Goal: Information Seeking & Learning: Learn about a topic

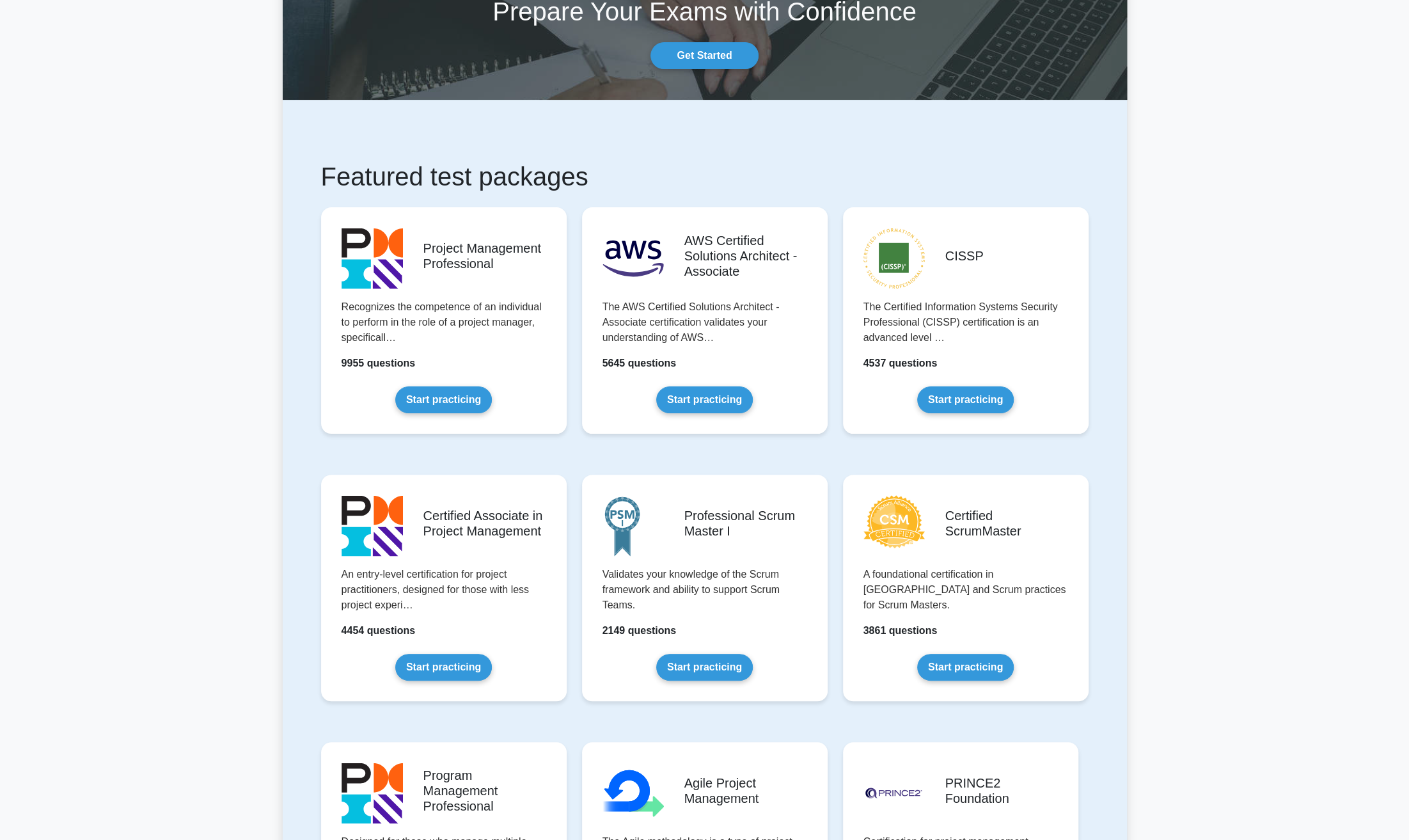
scroll to position [92, 0]
click at [700, 666] on link "Start practicing" at bounding box center [704, 663] width 97 height 27
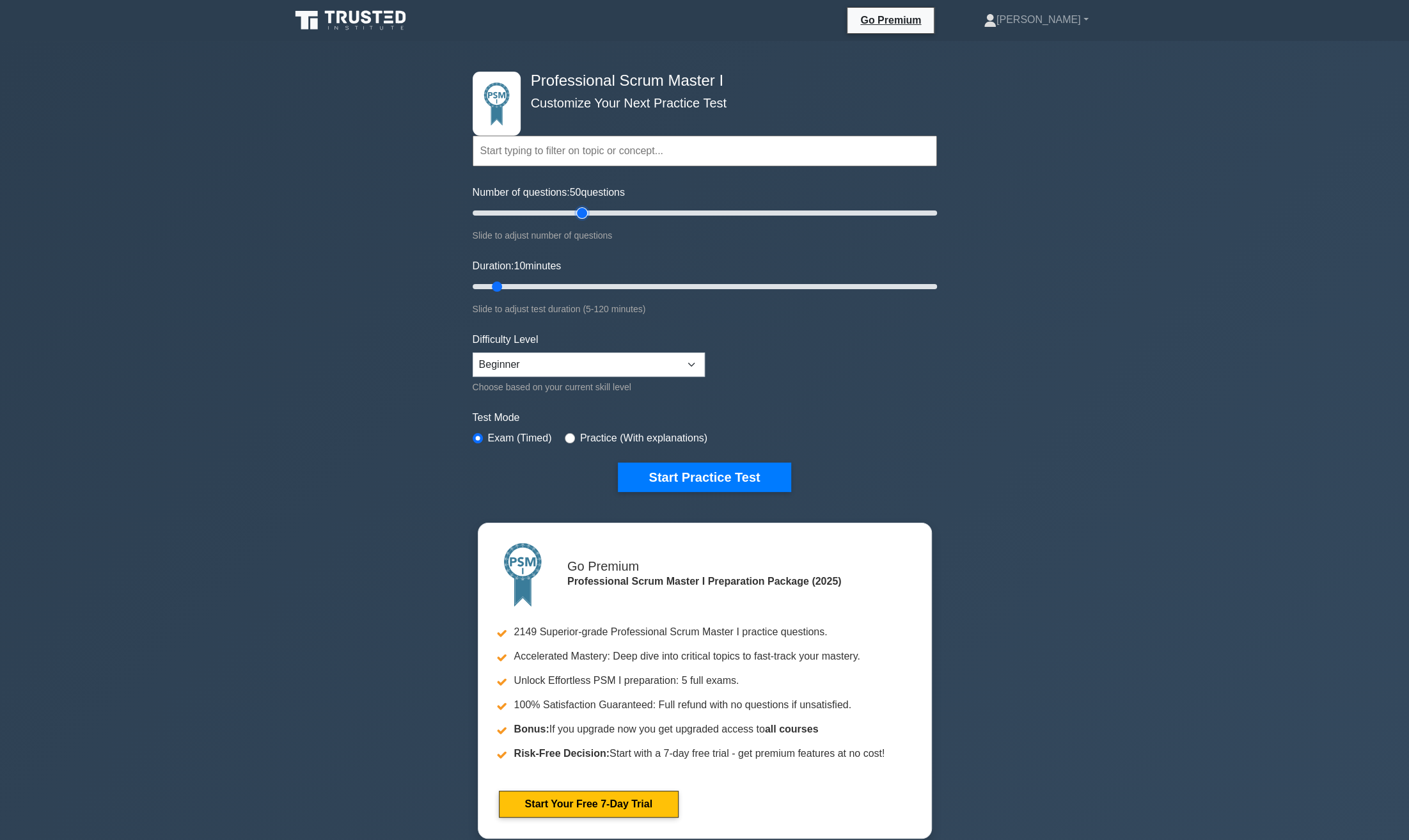
click at [584, 216] on input "Number of questions: 50 questions" at bounding box center [704, 213] width 464 height 15
type input "40"
click at [557, 216] on input "Number of questions: 40 questions" at bounding box center [704, 213] width 464 height 15
type input "30"
click at [573, 285] on input "Duration: 30 minutes" at bounding box center [704, 287] width 464 height 15
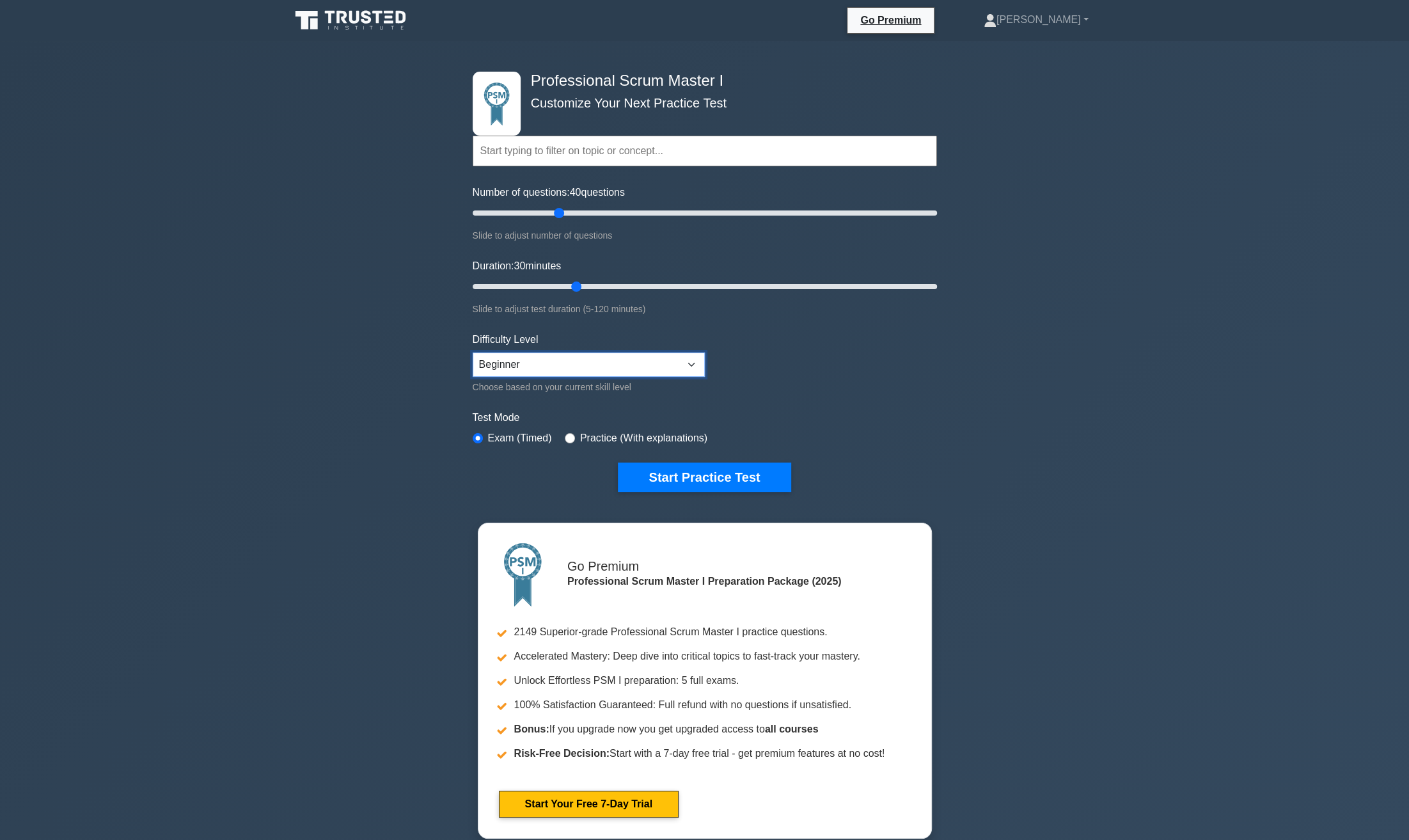
click at [530, 360] on select "Beginner Intermediate Expert" at bounding box center [589, 365] width 232 height 25
click at [473, 353] on select "Beginner Intermediate Expert" at bounding box center [589, 365] width 232 height 25
click at [566, 365] on select "Beginner Intermediate Expert" at bounding box center [589, 365] width 232 height 25
select select "intermediate"
click at [473, 353] on select "Beginner Intermediate Expert" at bounding box center [589, 365] width 232 height 25
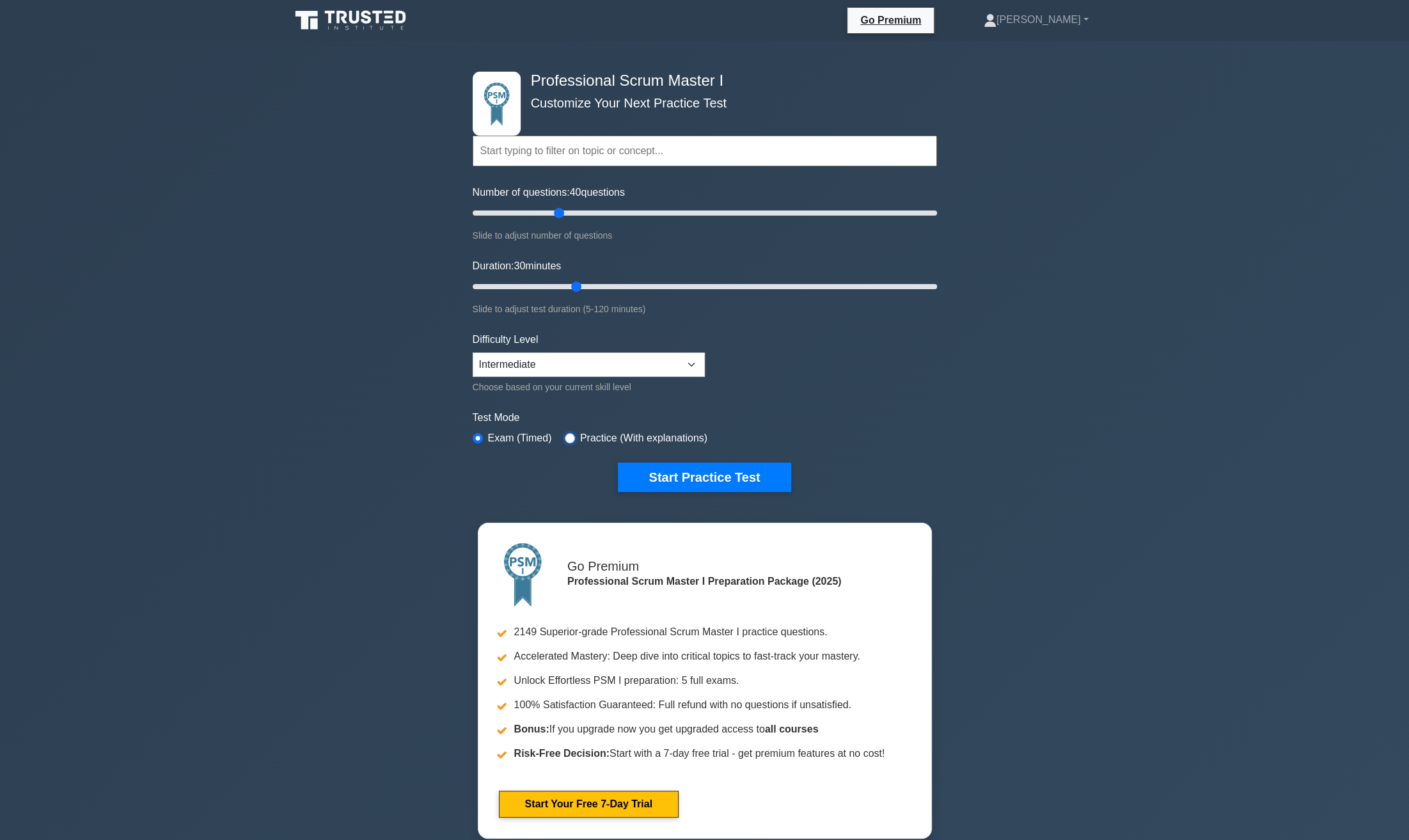
click at [568, 435] on input "radio" at bounding box center [570, 438] width 10 height 10
radio input "true"
click at [488, 435] on label "Exam (Timed)" at bounding box center [520, 438] width 64 height 15
click at [480, 435] on input "radio" at bounding box center [478, 438] width 10 height 10
radio input "true"
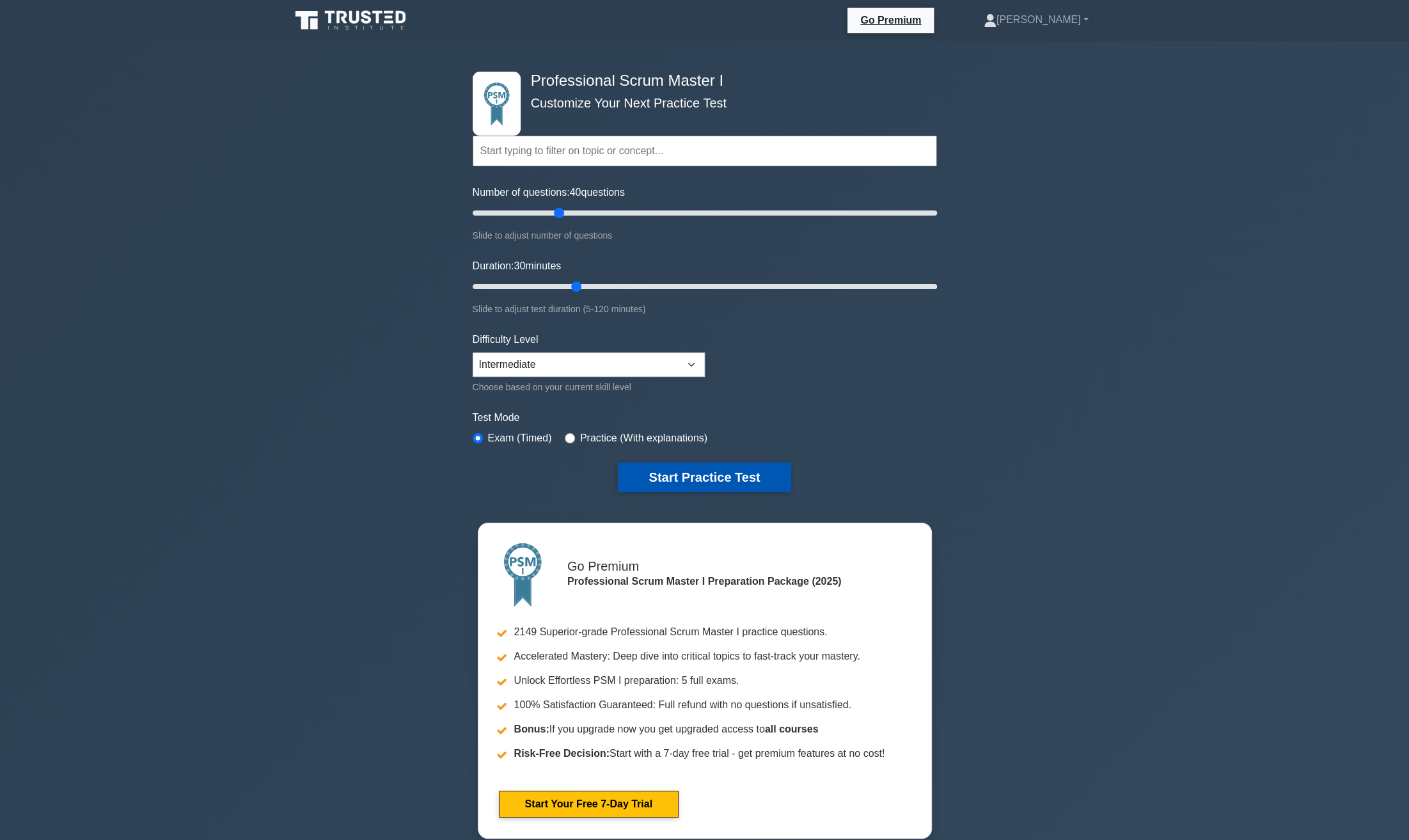
click at [692, 470] on button "Start Practice Test" at bounding box center [704, 477] width 172 height 30
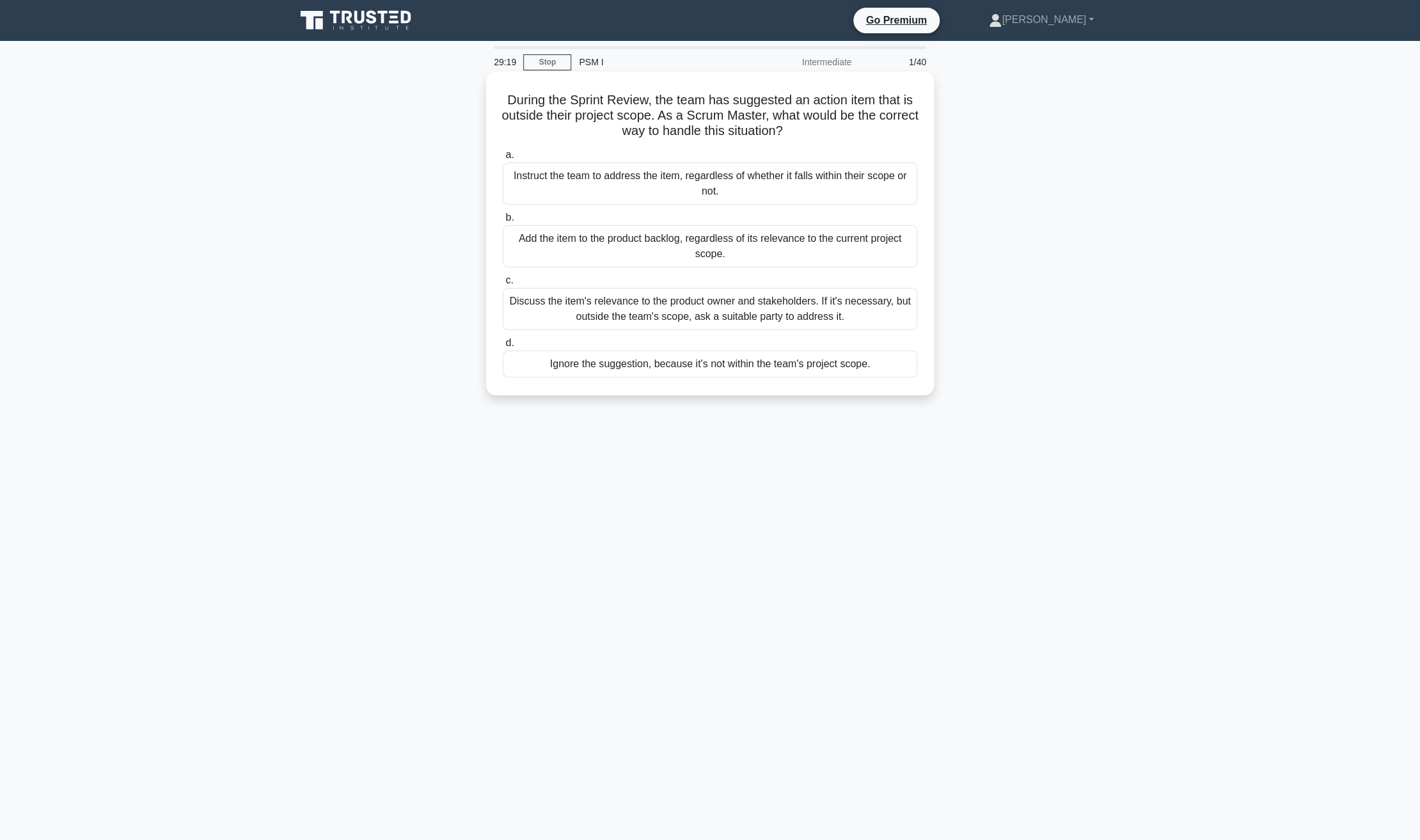
click at [663, 230] on div "Add the item to the product backlog, regardless of its relevance to the current…" at bounding box center [710, 246] width 415 height 42
click at [503, 222] on input "b. Add the item to the product backlog, regardless of its relevance to the curr…" at bounding box center [503, 218] width 0 height 8
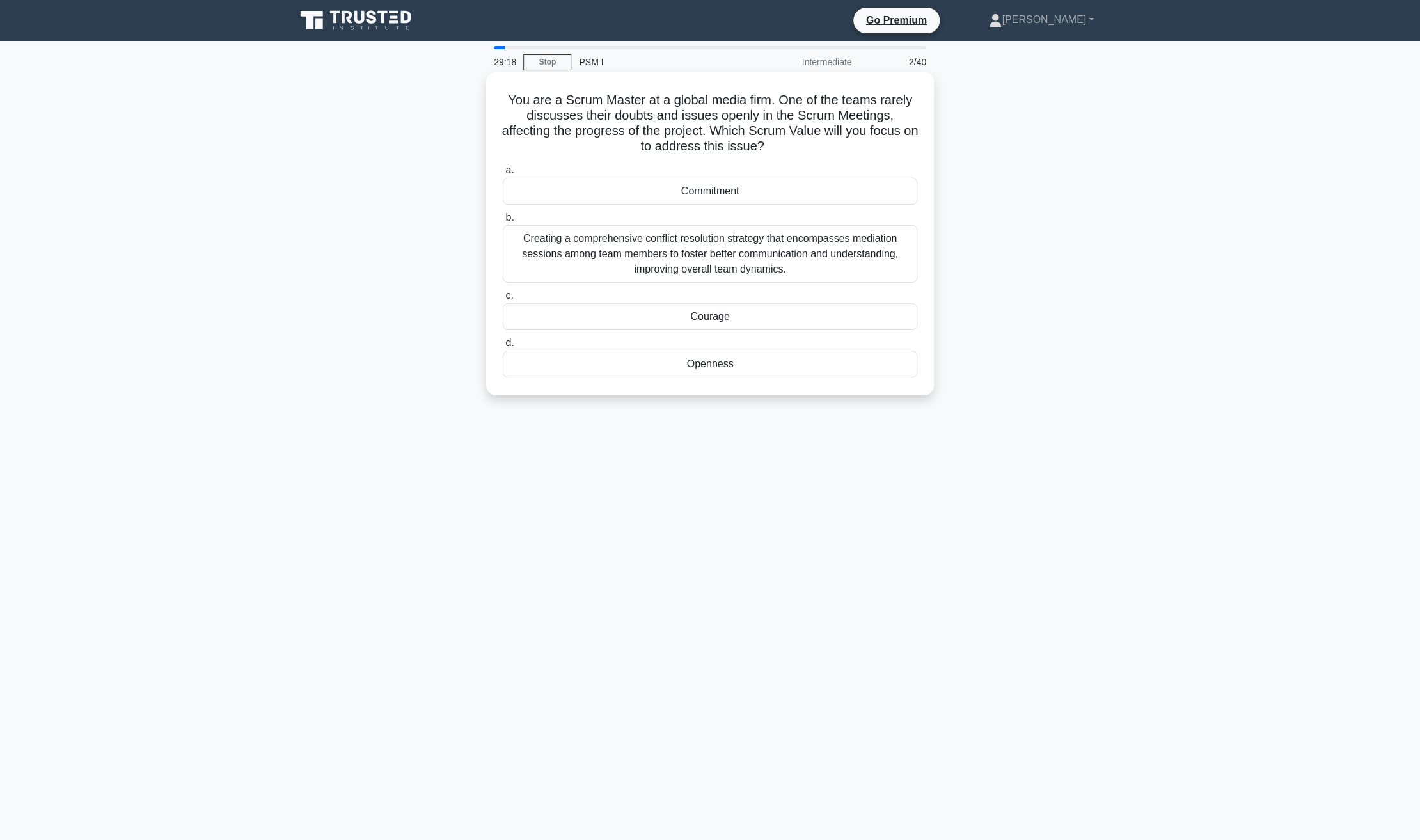
click at [537, 249] on div "Creating a comprehensive conflict resolution strategy that encompasses mediatio…" at bounding box center [710, 254] width 415 height 57
click at [503, 222] on input "b. Creating a comprehensive conflict resolution strategy that encompasses media…" at bounding box center [503, 218] width 0 height 8
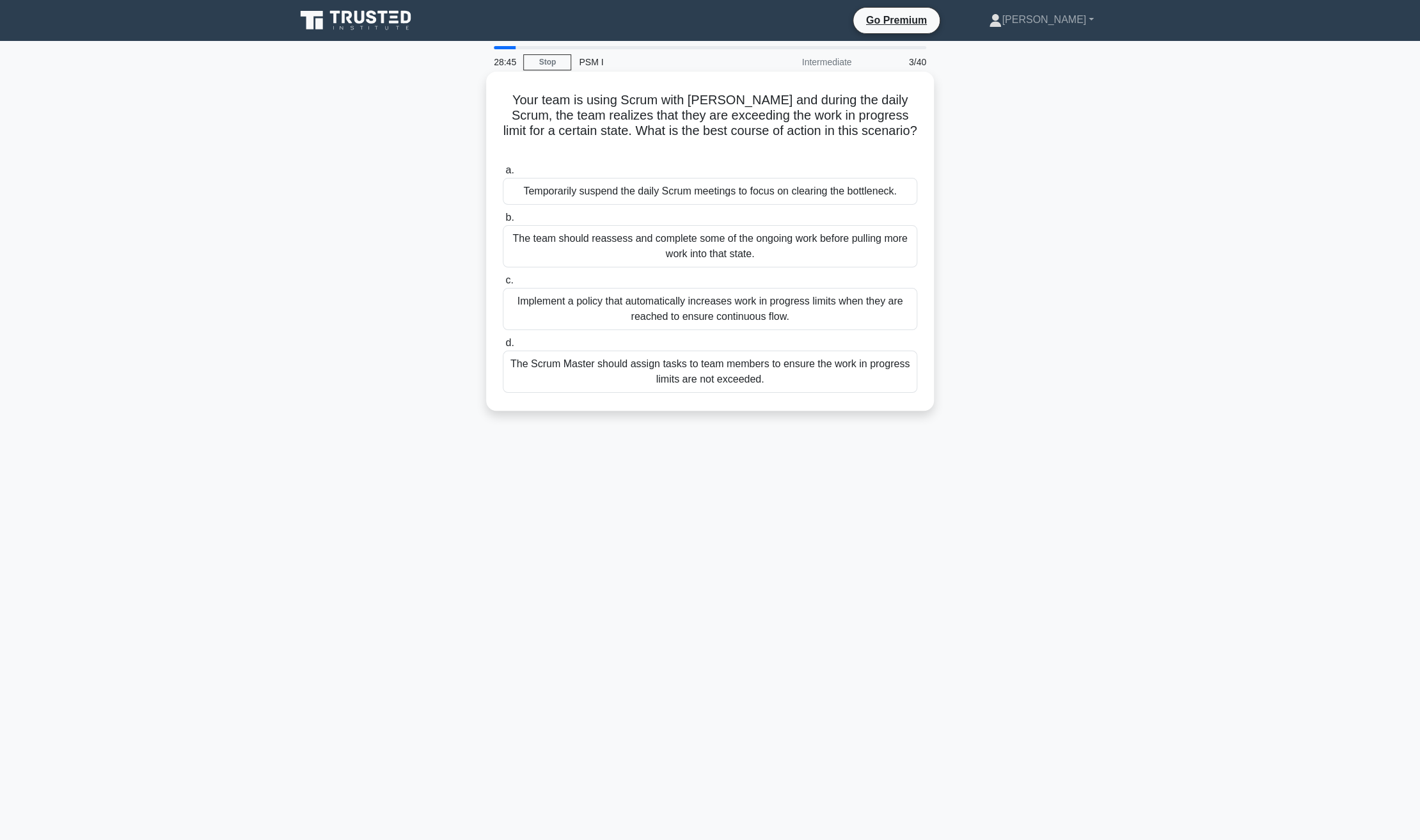
click at [683, 365] on div "The Scrum Master should assign tasks to team members to ensure the work in prog…" at bounding box center [710, 371] width 415 height 42
click at [503, 347] on input "d. The Scrum Master should assign tasks to team members to ensure the work in p…" at bounding box center [503, 343] width 0 height 8
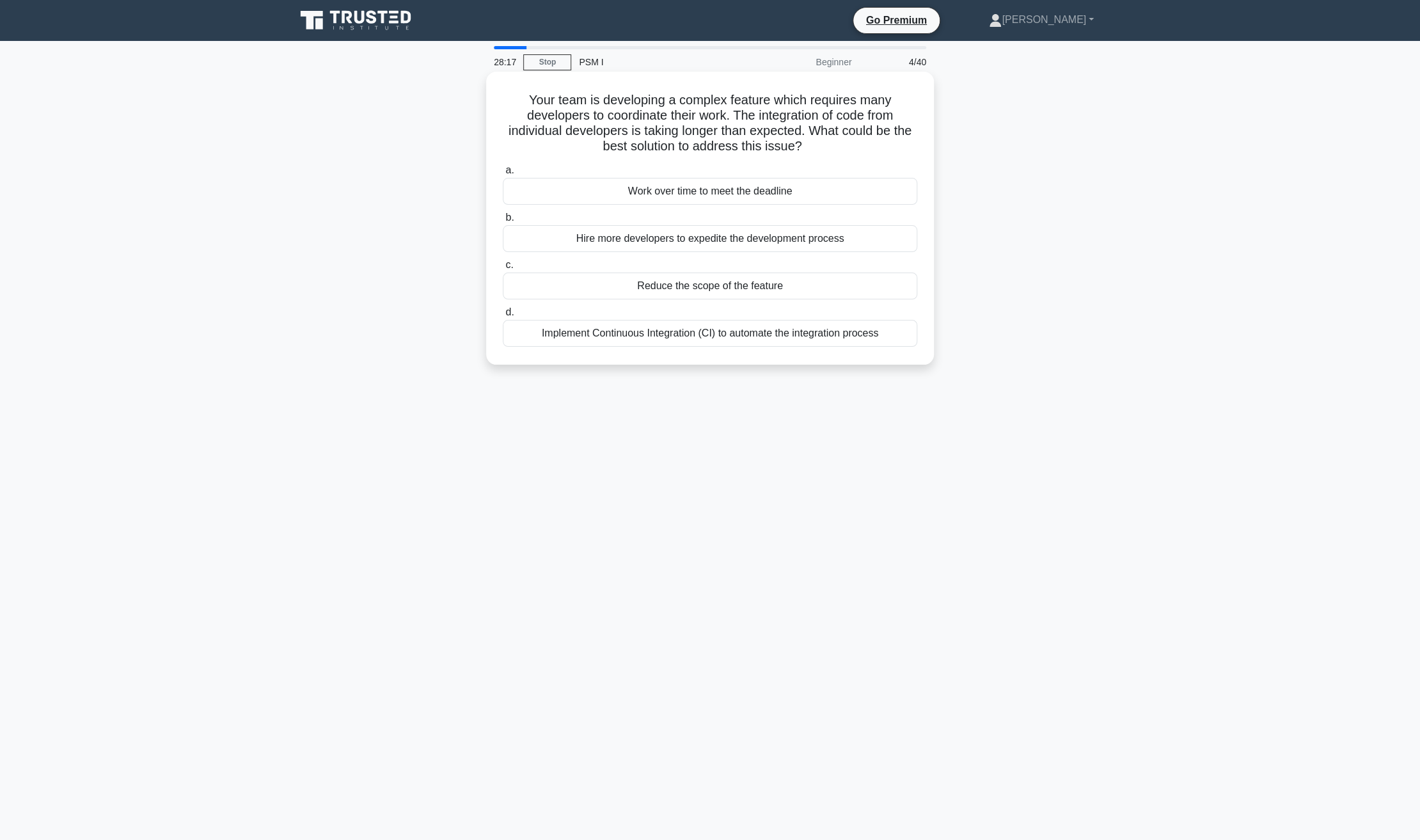
click at [660, 293] on div "Reduce the scope of the feature" at bounding box center [710, 286] width 415 height 27
click at [503, 269] on input "c. Reduce the scope of the feature" at bounding box center [503, 265] width 0 height 8
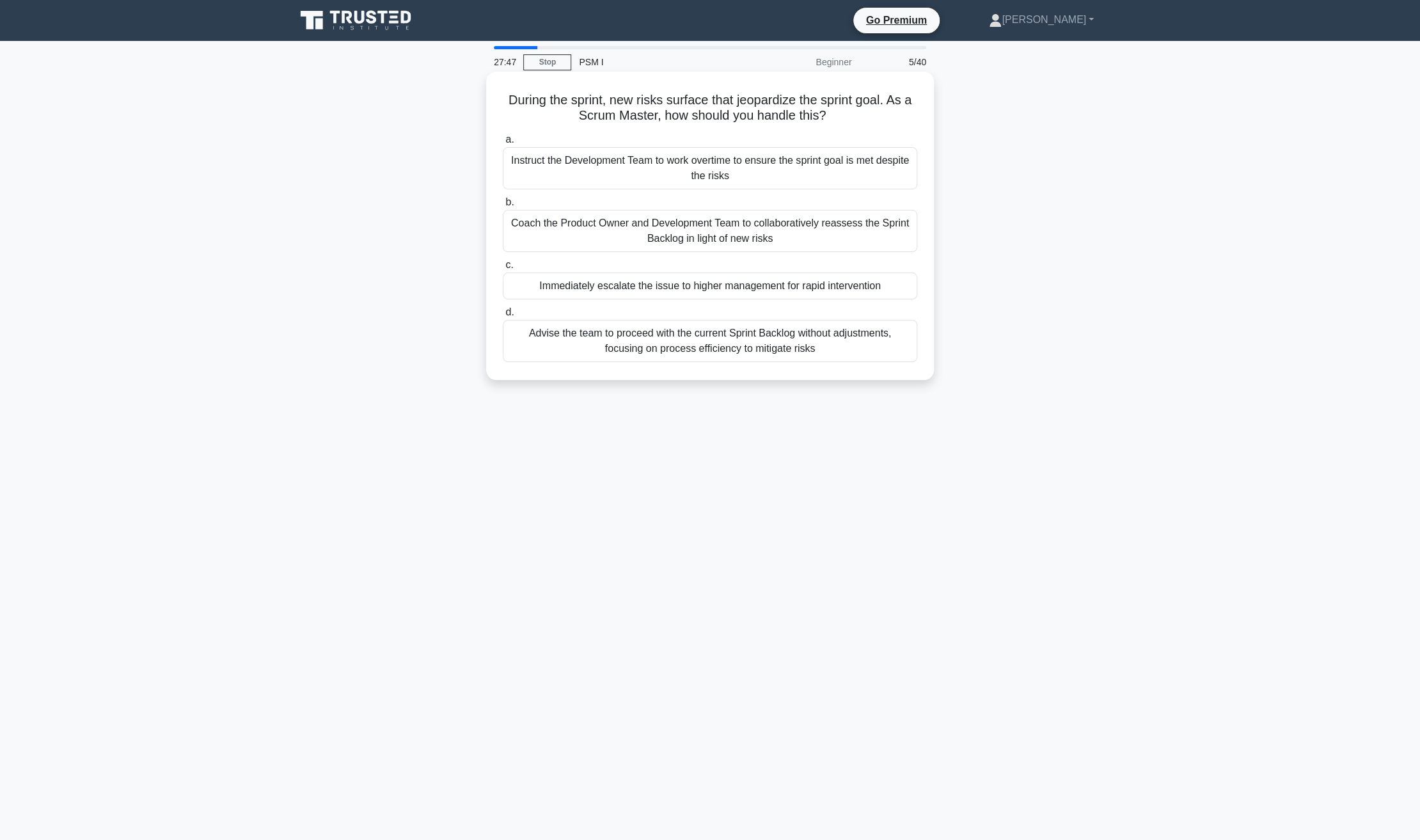
click at [740, 236] on div "Coach the Product Owner and Development Team to collaboratively reassess the Sp…" at bounding box center [710, 230] width 415 height 42
click at [503, 207] on input "b. Coach the Product Owner and Development Team to collaboratively reassess the…" at bounding box center [503, 202] width 0 height 8
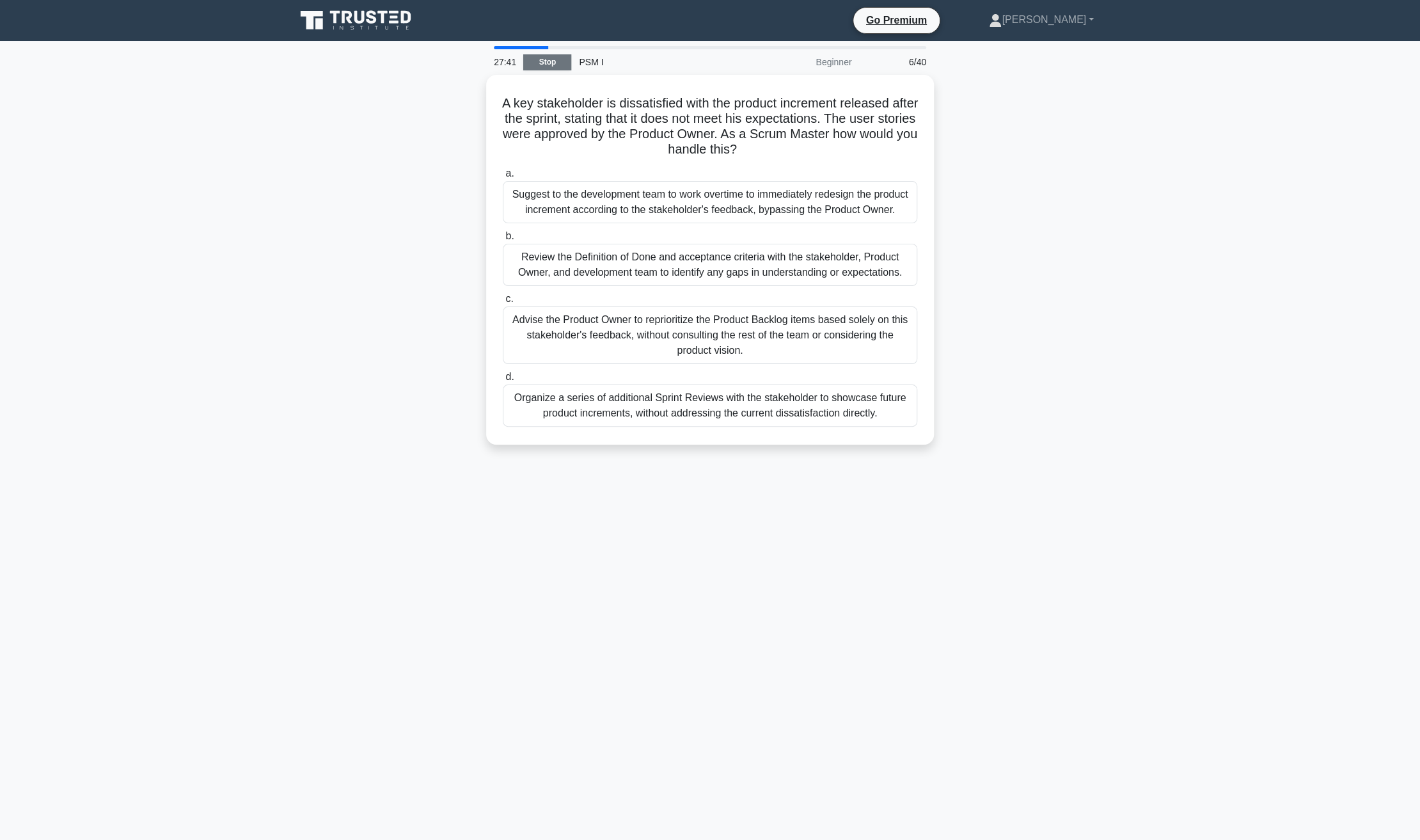
click at [554, 60] on link "Stop" at bounding box center [547, 62] width 48 height 16
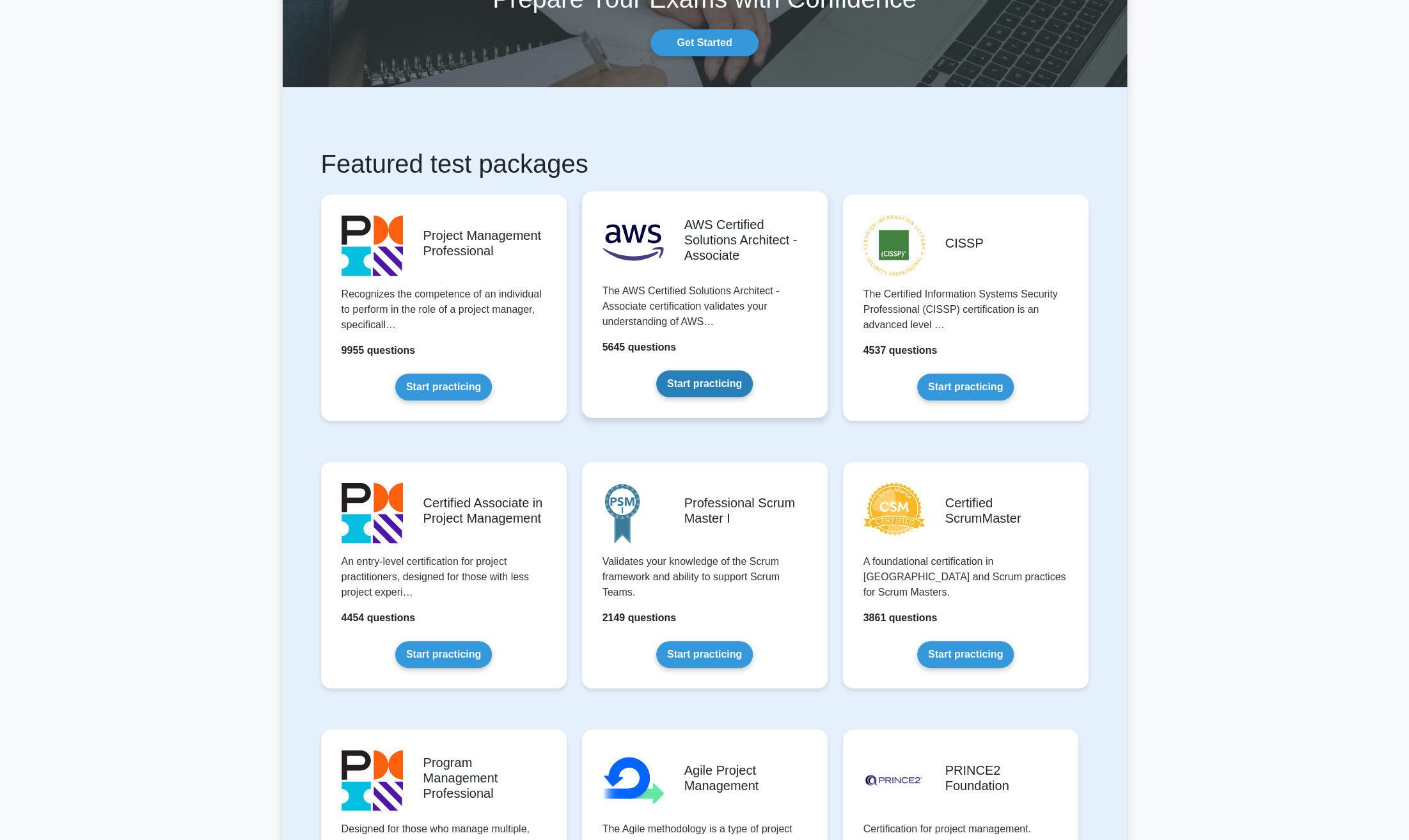
scroll to position [104, 0]
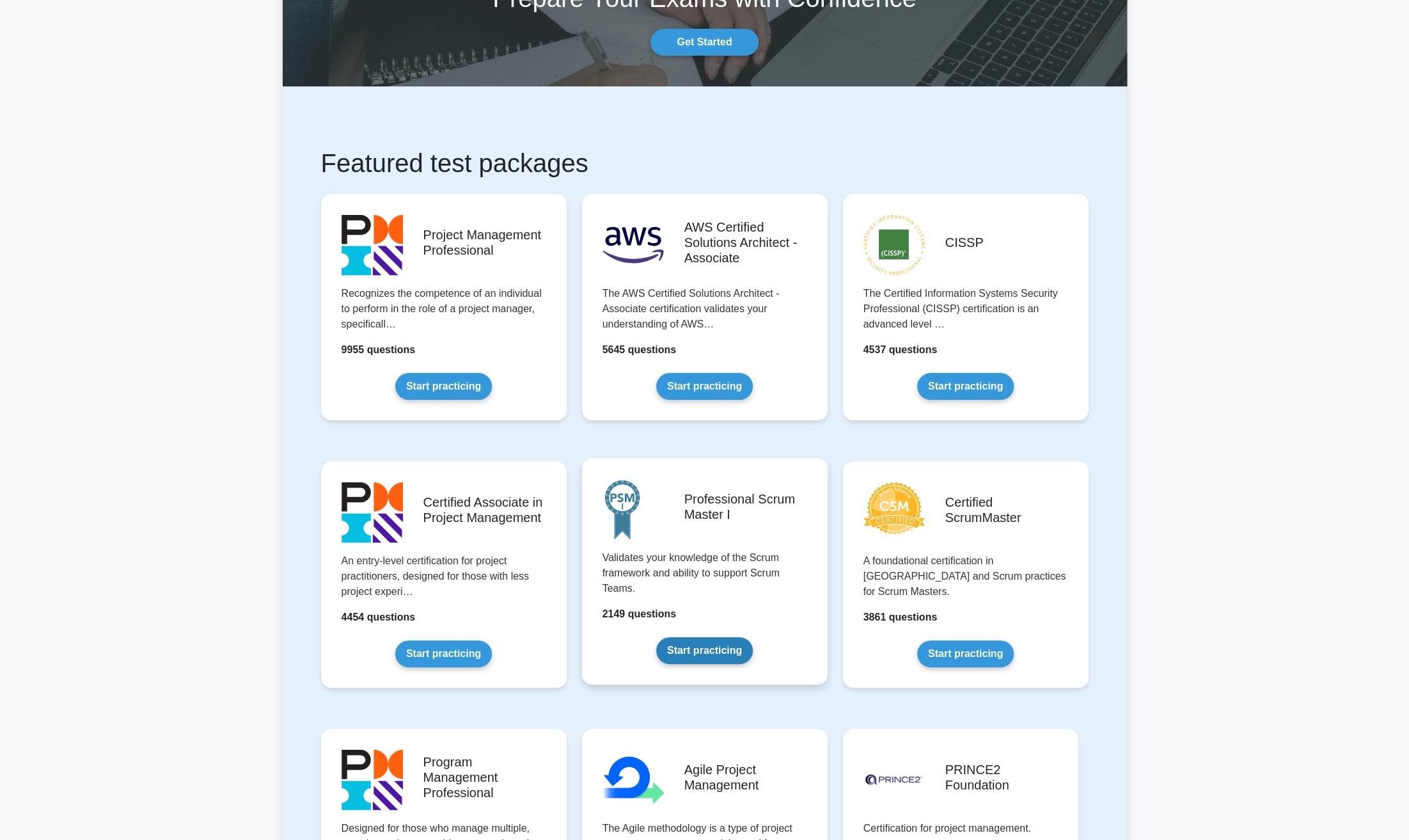
click at [697, 646] on link "Start practicing" at bounding box center [704, 651] width 97 height 27
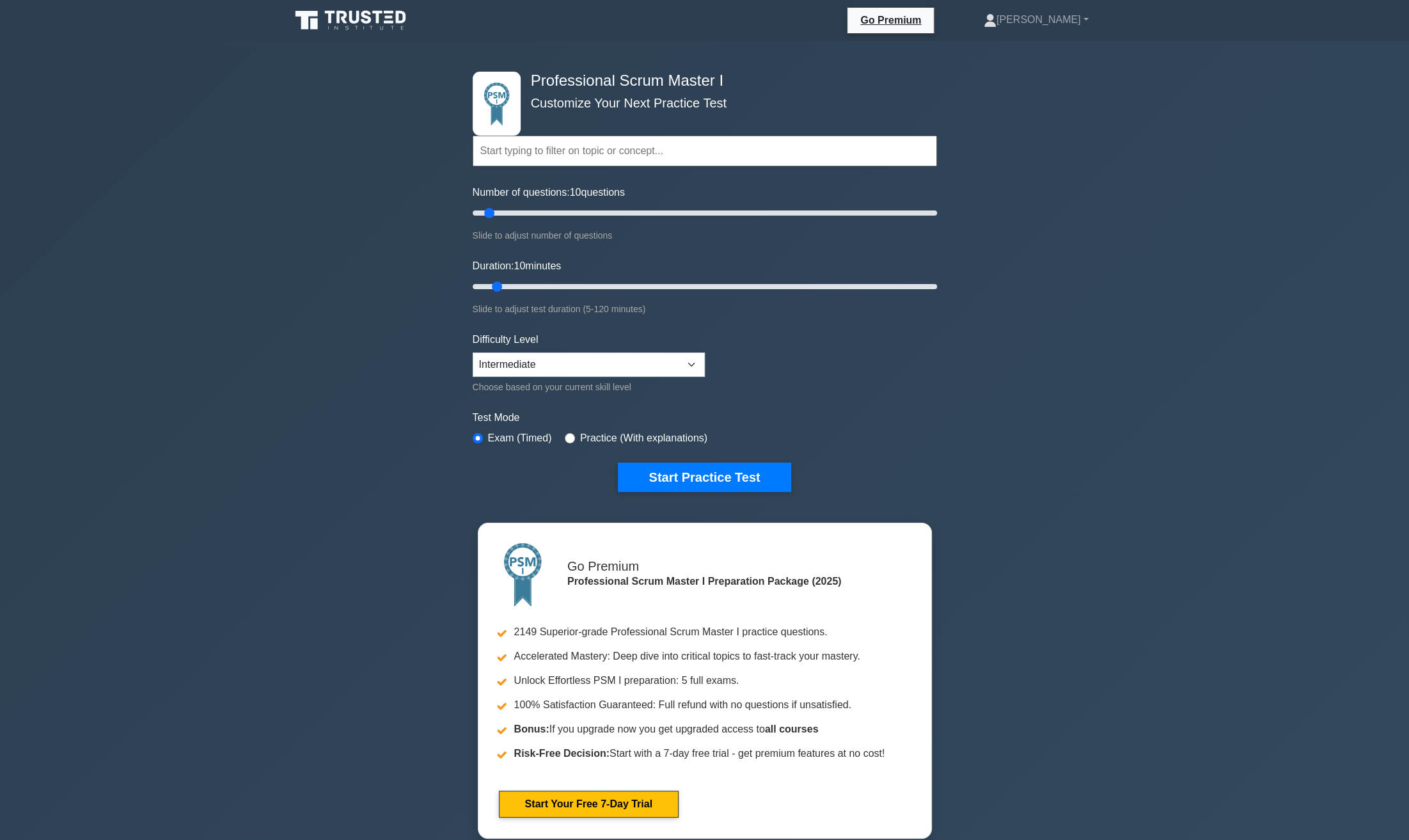
click at [571, 432] on div "Practice (With explanations)" at bounding box center [636, 438] width 143 height 15
click at [567, 435] on input "radio" at bounding box center [570, 438] width 10 height 10
radio input "true"
click at [621, 212] on input "Number of questions: 65 questions" at bounding box center [704, 213] width 464 height 15
click at [639, 212] on input "Number of questions: 75 questions" at bounding box center [704, 213] width 464 height 15
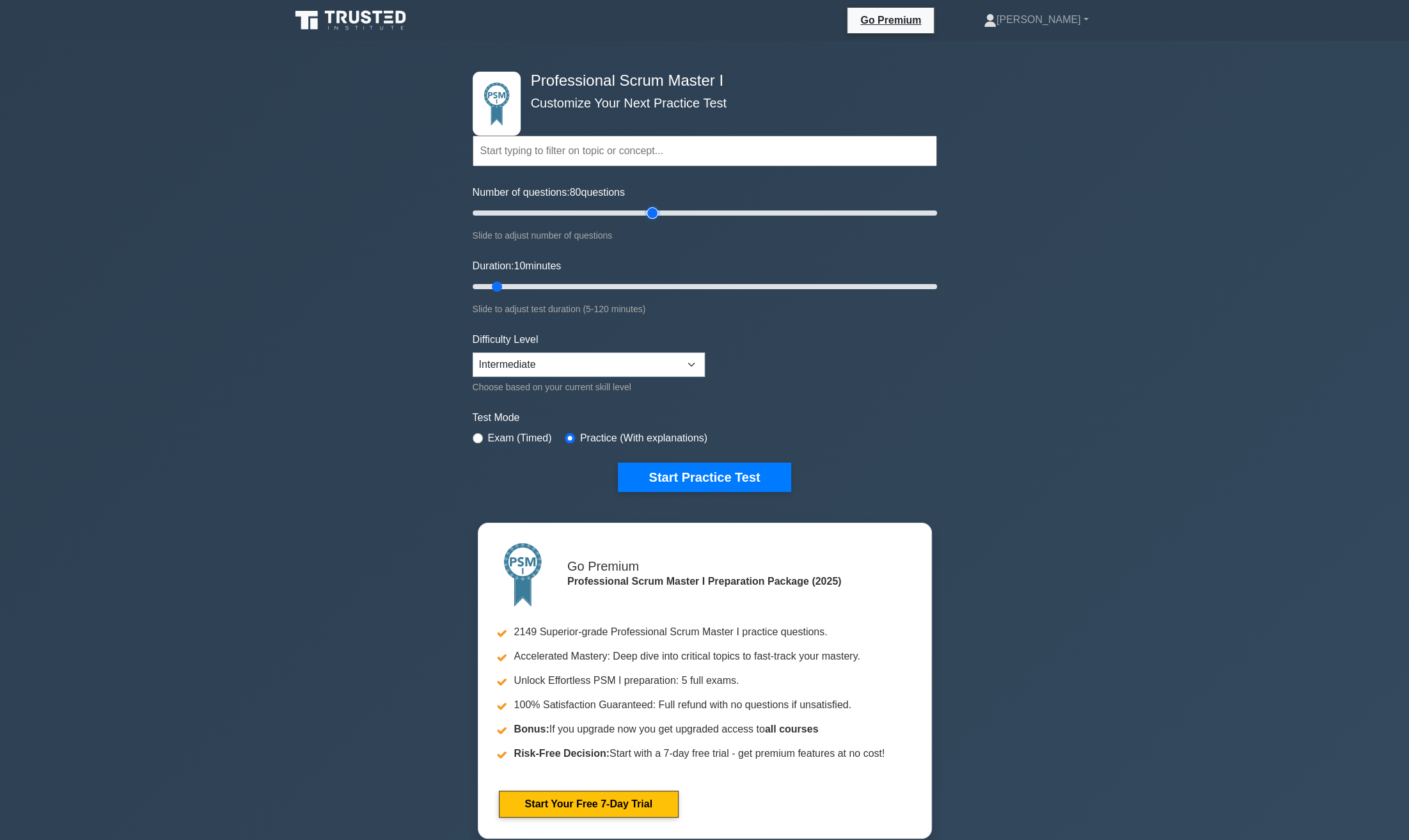
type input "80"
click at [655, 212] on input "Number of questions: 80 questions" at bounding box center [704, 213] width 464 height 15
click at [617, 284] on input "Duration: 40 minutes" at bounding box center [704, 287] width 464 height 15
click at [650, 289] on input "Duration: 50 minutes" at bounding box center [704, 287] width 464 height 15
type input "60"
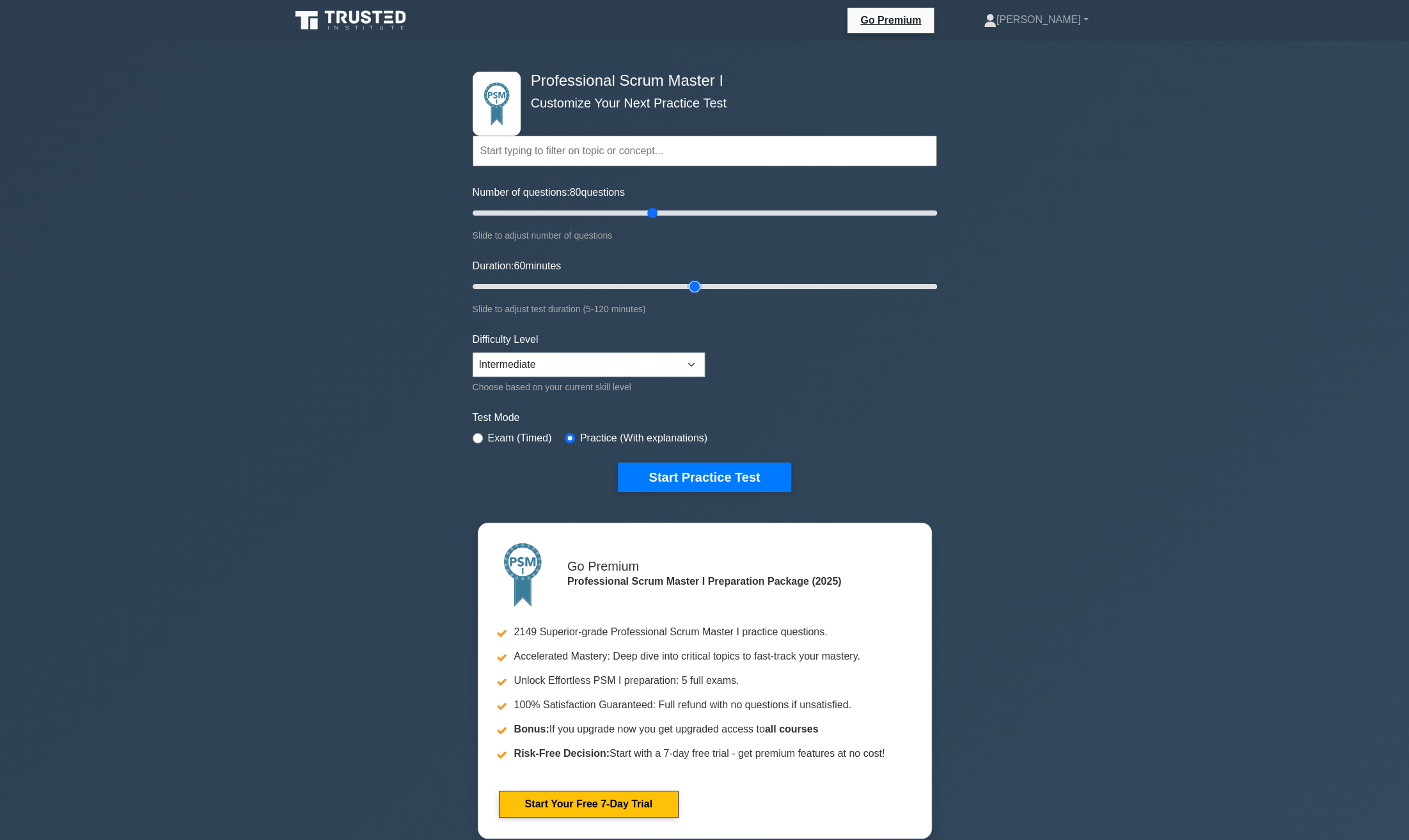
click at [694, 285] on input "Duration: 60 minutes" at bounding box center [704, 287] width 464 height 15
click at [674, 473] on button "Start Practice Test" at bounding box center [704, 477] width 172 height 30
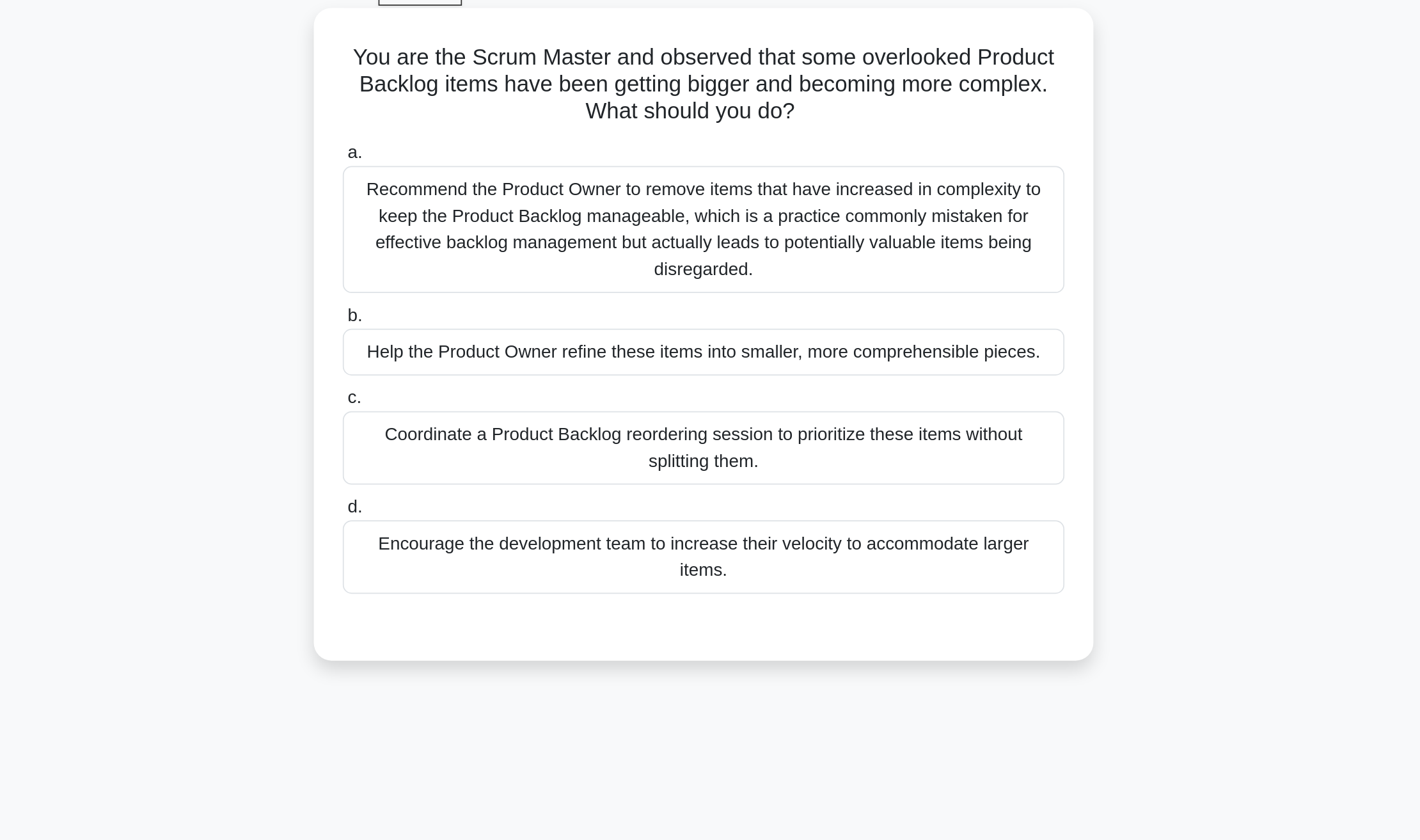
click at [714, 333] on div "Coordinate a Product Backlog reordering session to prioritize these items witho…" at bounding box center [710, 323] width 415 height 42
click at [503, 300] on input "c. Coordinate a Product Backlog reordering session to prioritize these items wi…" at bounding box center [503, 296] width 0 height 8
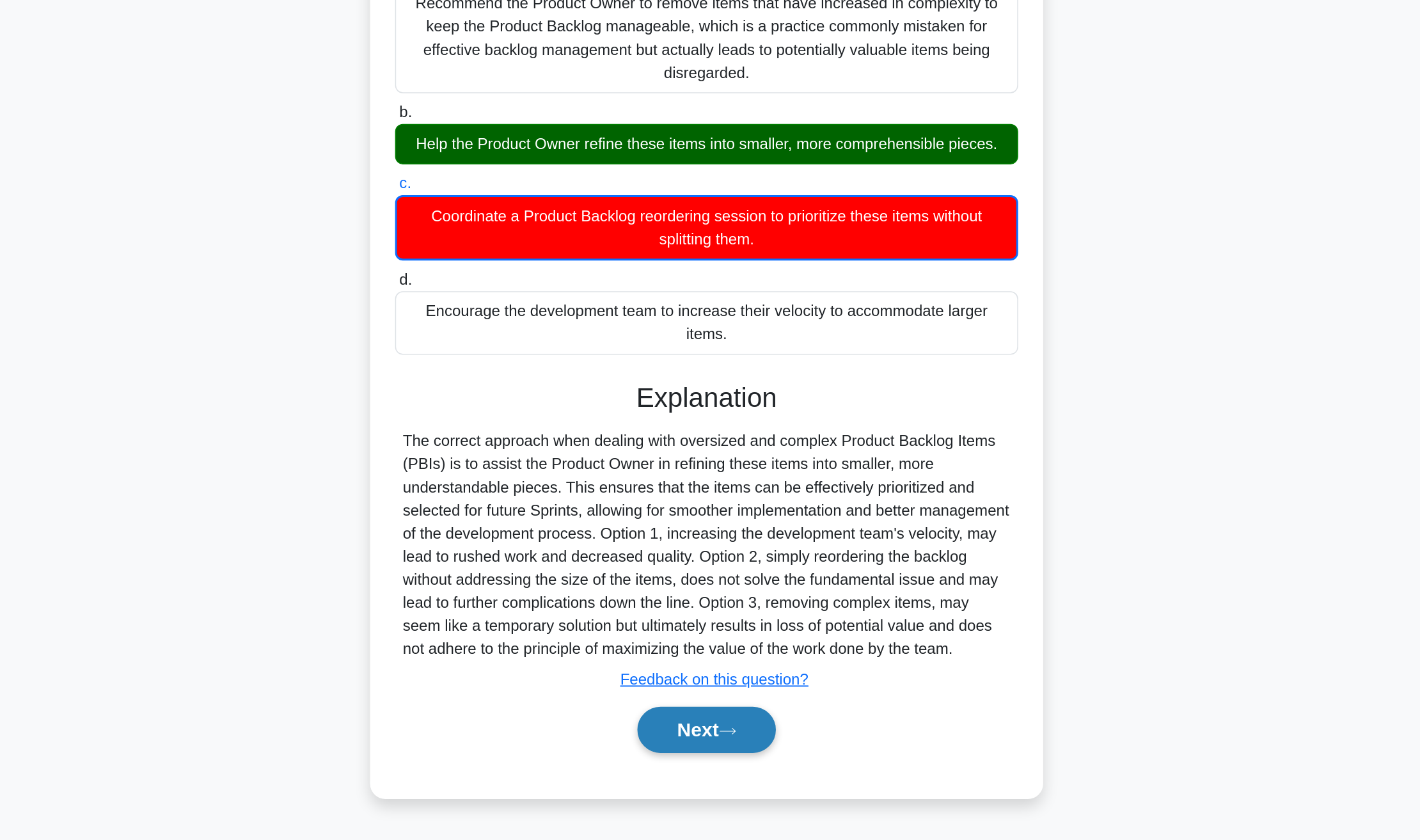
click at [714, 653] on button "Next" at bounding box center [710, 659] width 92 height 31
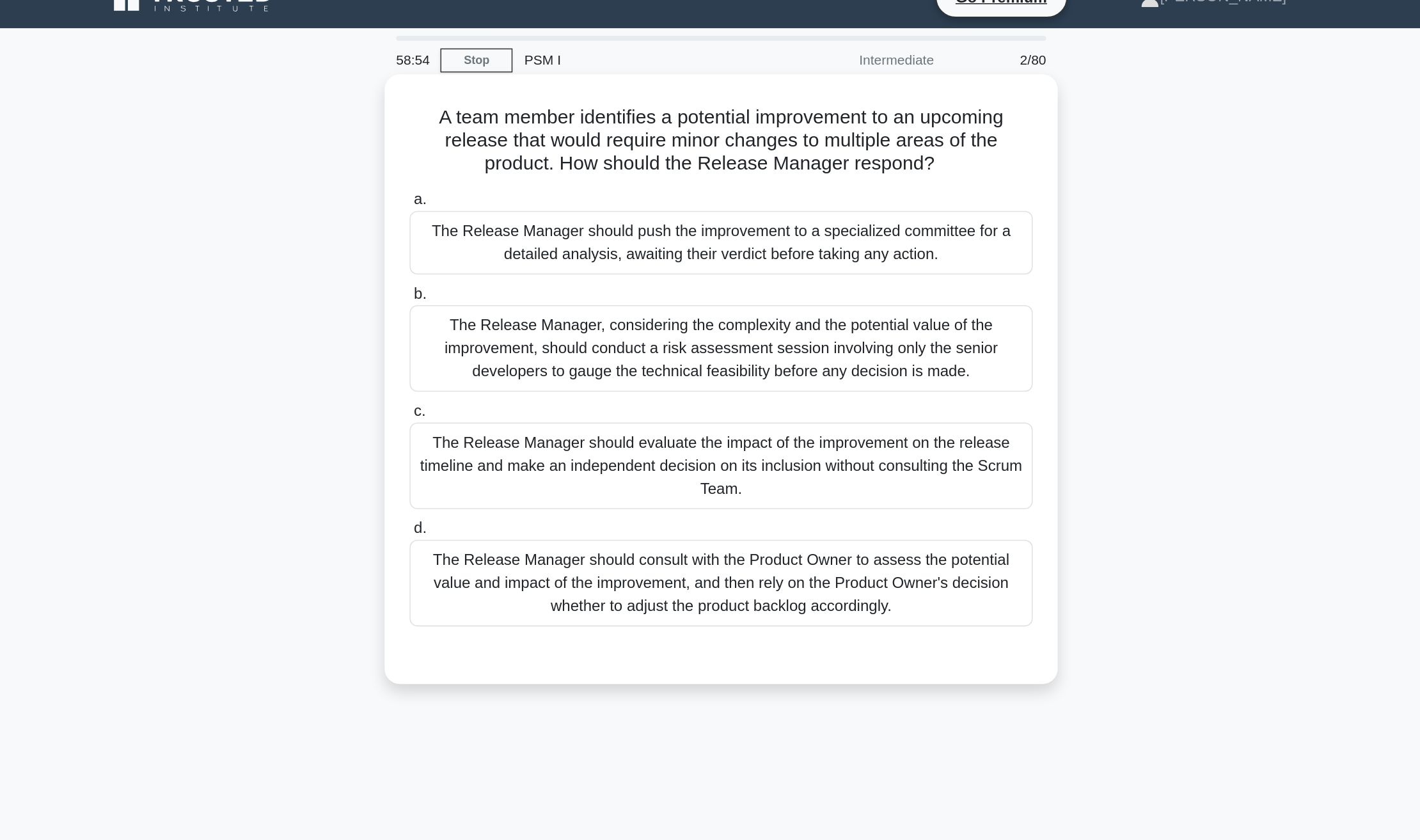
click at [653, 345] on div "The Release Manager should evaluate the impact of the improvement on the releas…" at bounding box center [710, 331] width 415 height 57
click at [503, 300] on input "c. The Release Manager should evaluate the impact of the improvement on the rel…" at bounding box center [503, 296] width 0 height 8
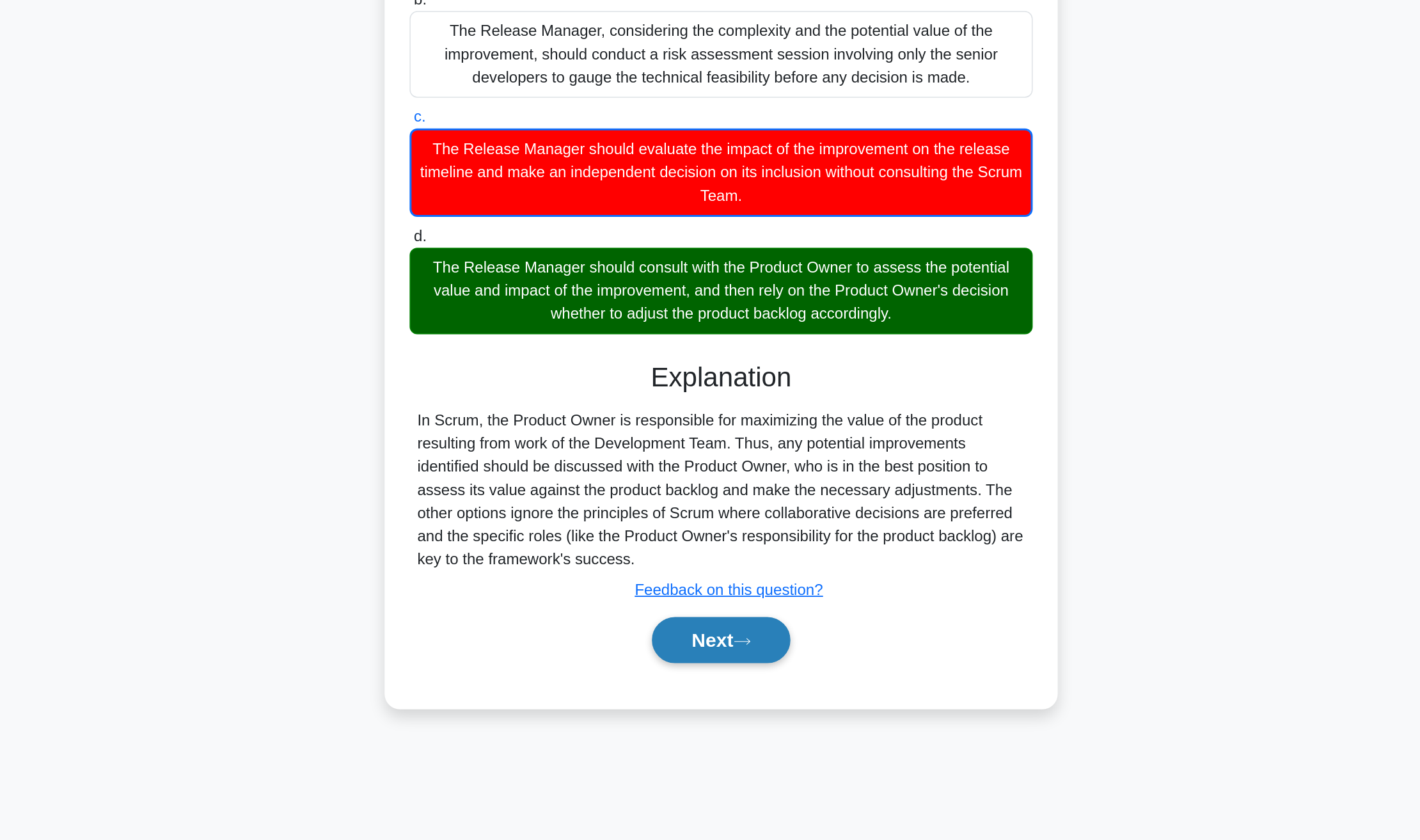
click at [726, 639] on button "Next" at bounding box center [710, 644] width 92 height 31
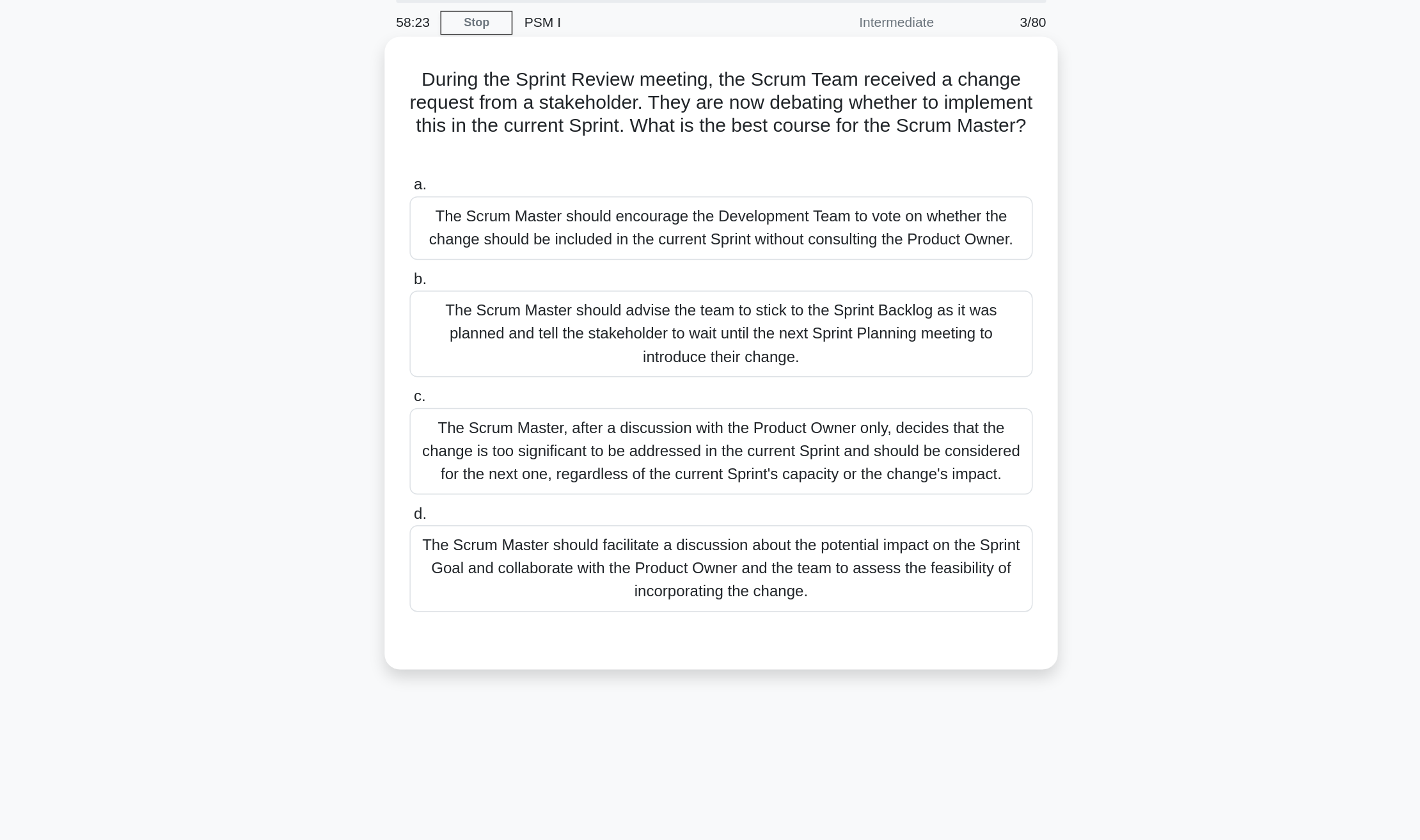
click at [570, 259] on div "The Scrum Master should advise the team to stick to the Sprint Backlog as it wa…" at bounding box center [710, 269] width 415 height 57
click at [503, 237] on input "b. The Scrum Master should advise the team to stick to the Sprint Backlog as it…" at bounding box center [503, 233] width 0 height 8
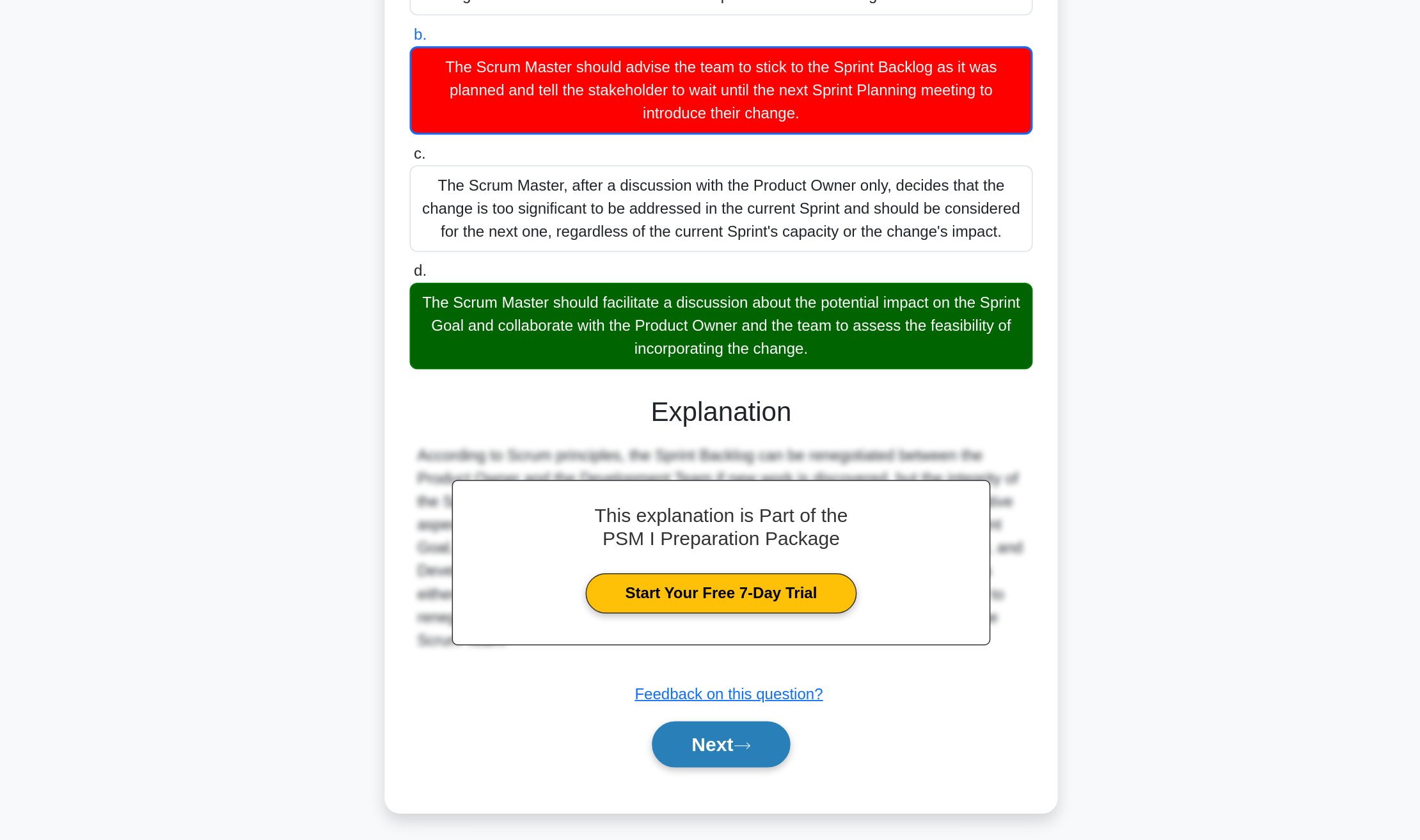
click at [712, 700] on button "Next" at bounding box center [710, 705] width 92 height 31
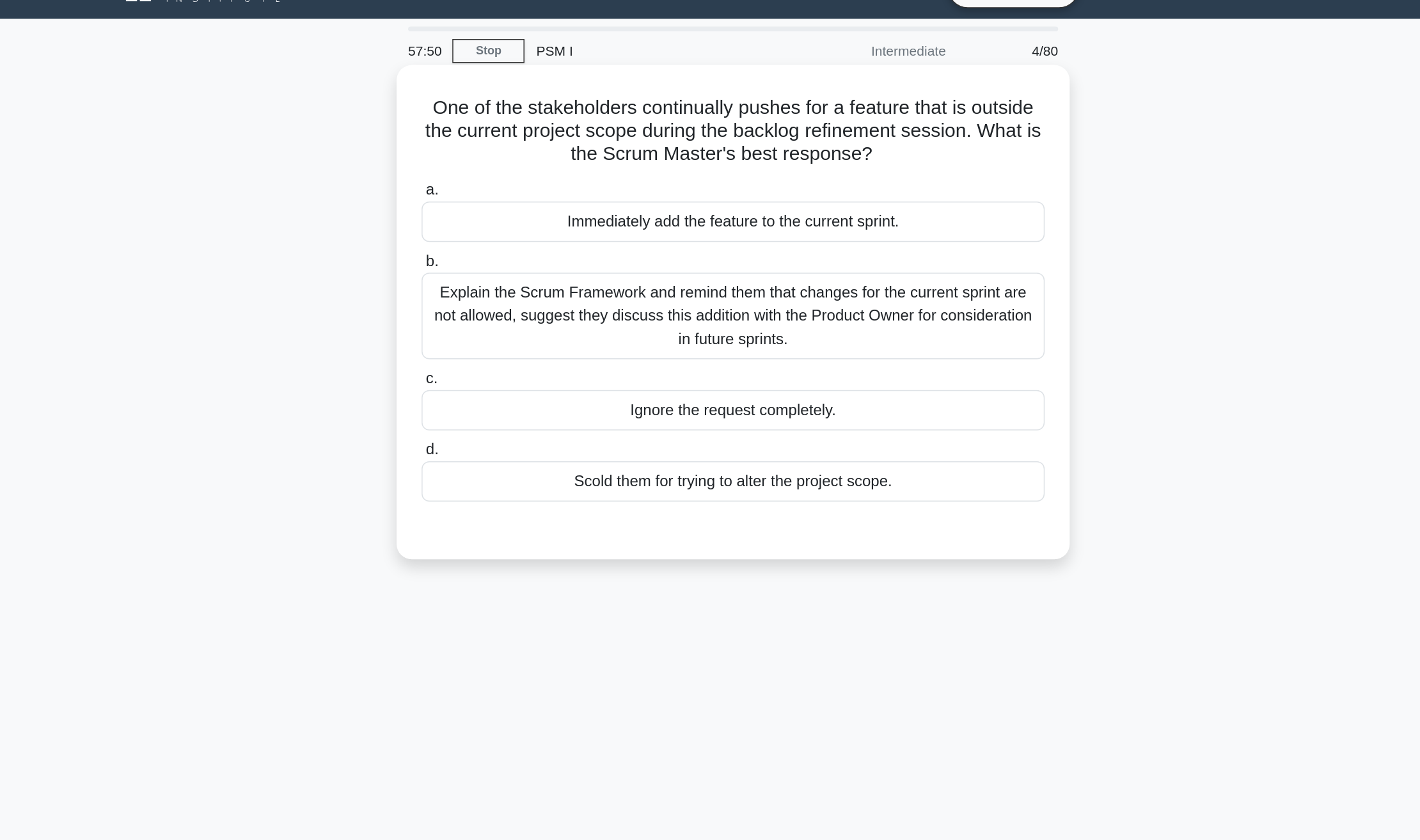
click at [680, 234] on div "Explain the Scrum Framework and remind them that changes for the current sprint…" at bounding box center [710, 238] width 415 height 57
click at [503, 207] on input "b. Explain the Scrum Framework and remind them that changes for the current spr…" at bounding box center [503, 202] width 0 height 8
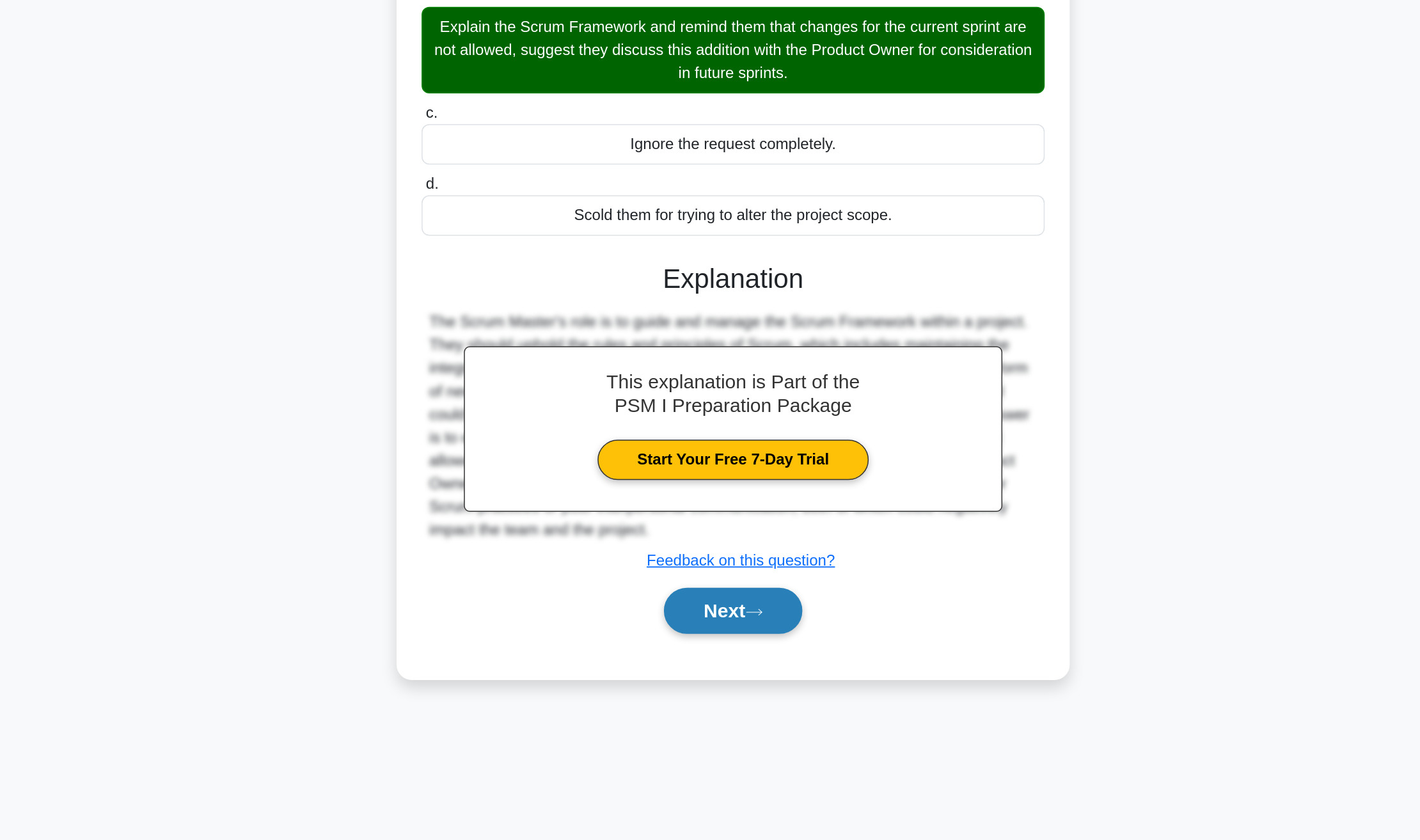
click at [696, 606] on button "Next" at bounding box center [710, 611] width 92 height 31
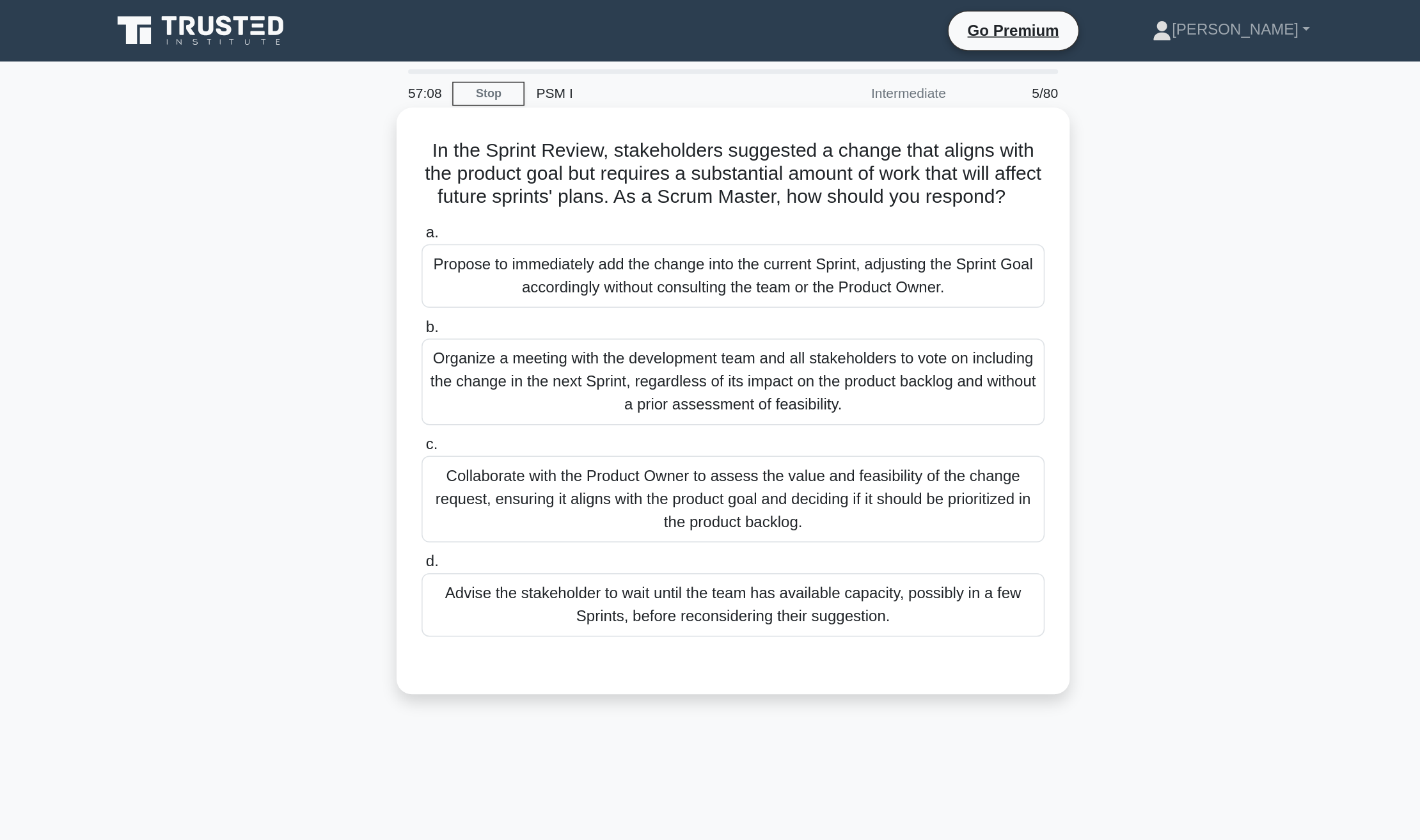
click at [566, 412] on div "Advise the stakeholder to wait until the team has available capacity, possibly …" at bounding box center [710, 402] width 415 height 42
click at [503, 378] on input "d. Advise the stakeholder to wait until the team has available capacity, possib…" at bounding box center [503, 374] width 0 height 8
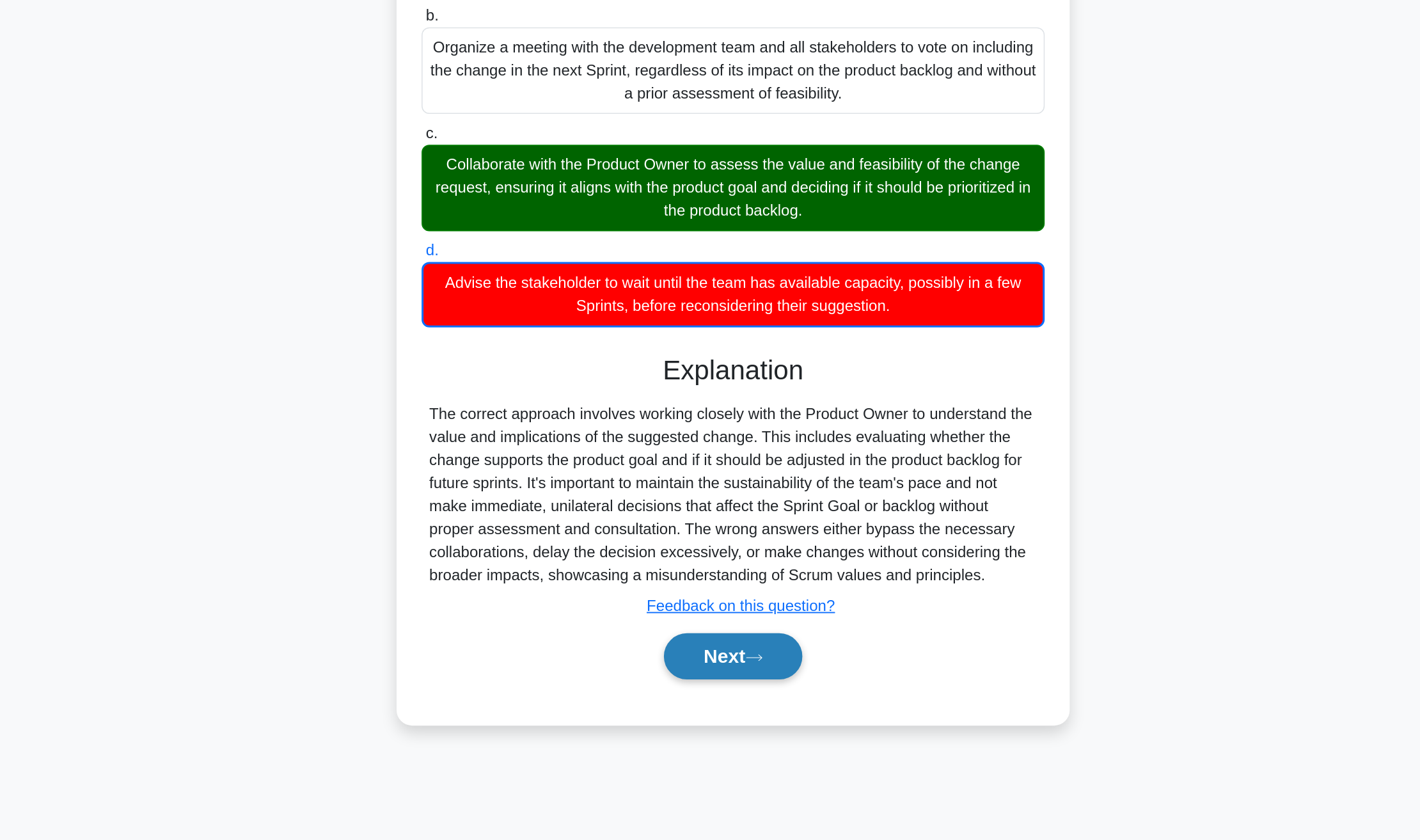
click at [670, 659] on button "Next" at bounding box center [710, 644] width 92 height 31
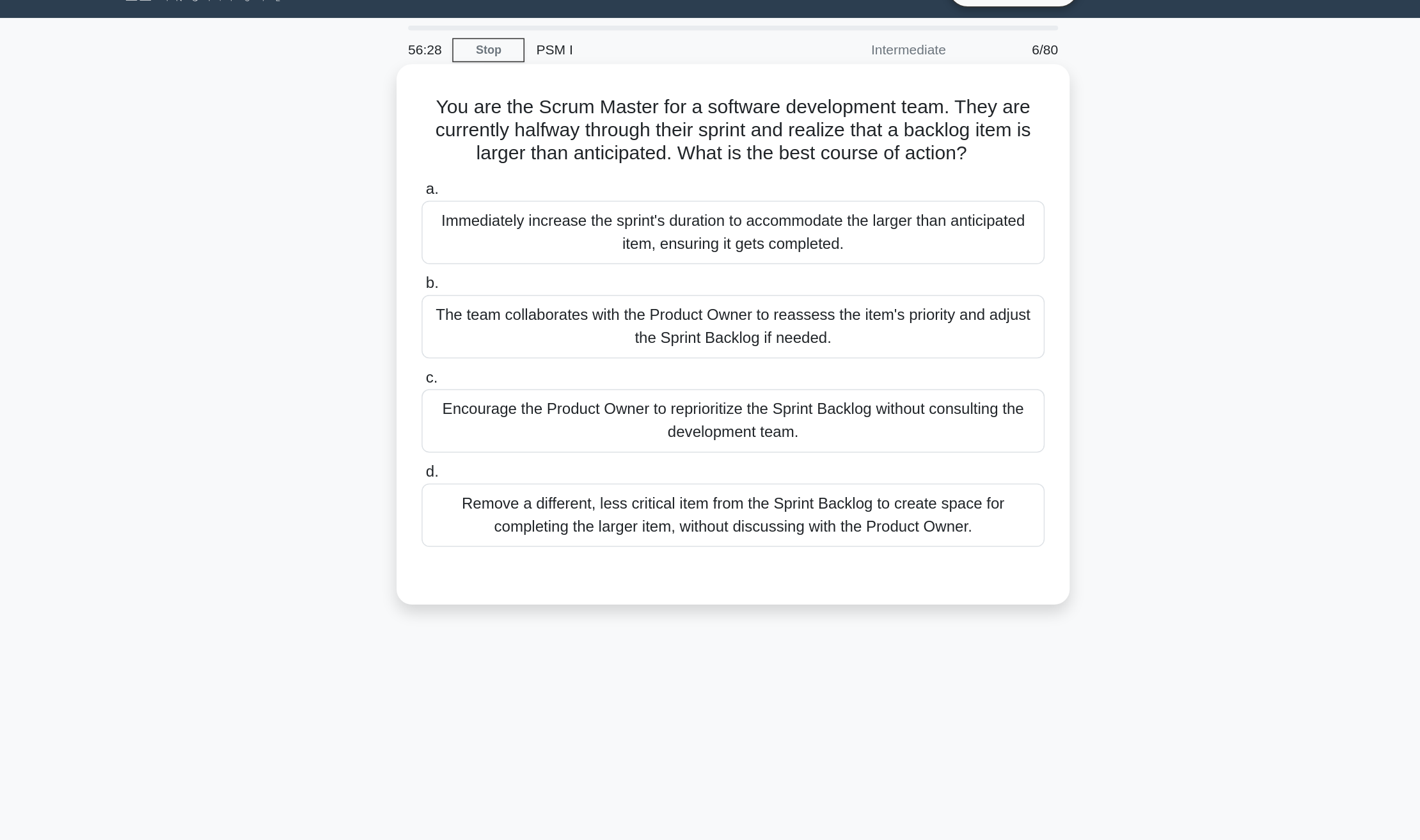
click at [692, 373] on div "Remove a different, less critical item from the Sprint Backlog to create space …" at bounding box center [710, 371] width 415 height 42
click at [503, 347] on input "d. Remove a different, less critical item from the Sprint Backlog to create spa…" at bounding box center [503, 343] width 0 height 8
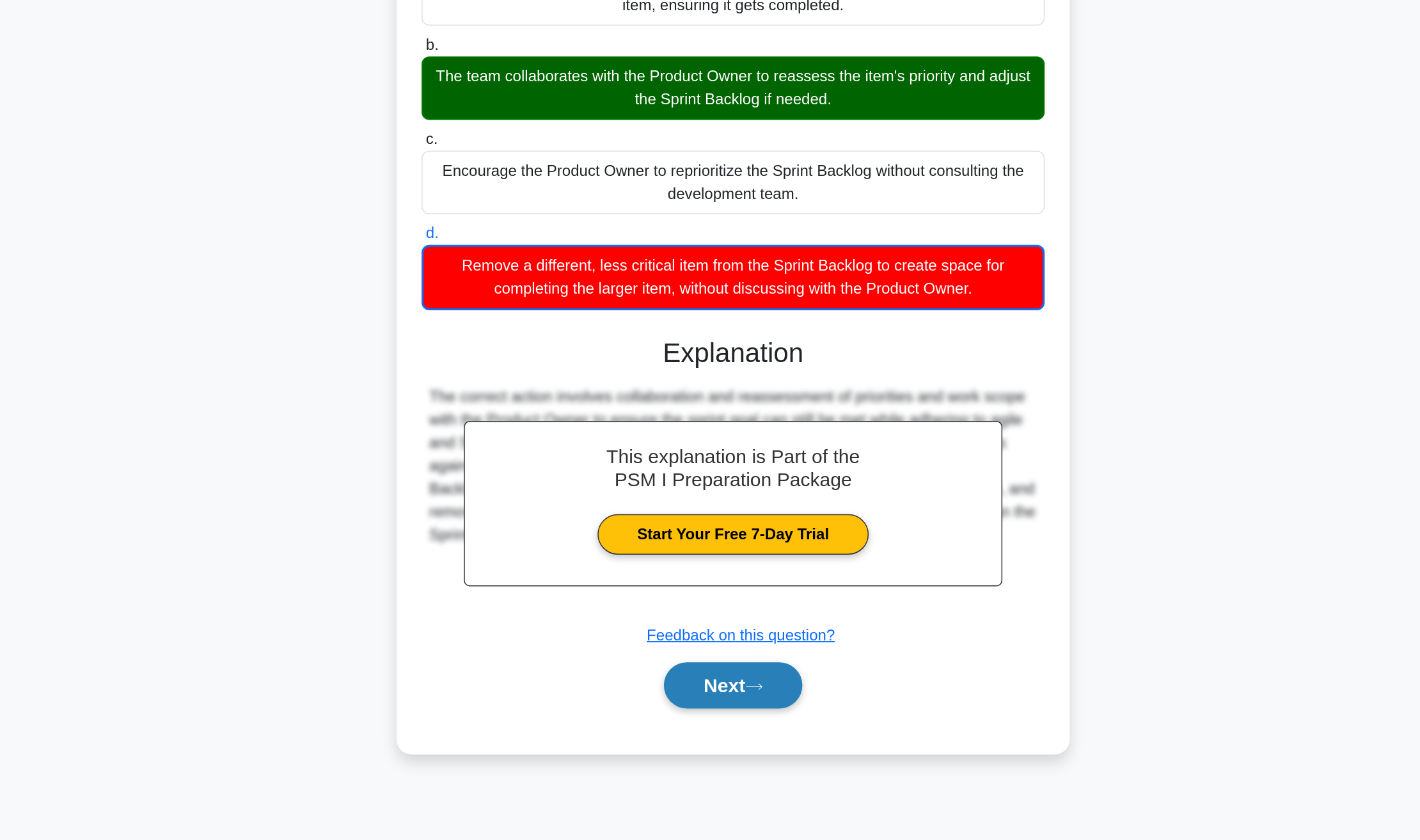
click at [714, 639] on button "Next" at bounding box center [710, 644] width 92 height 31
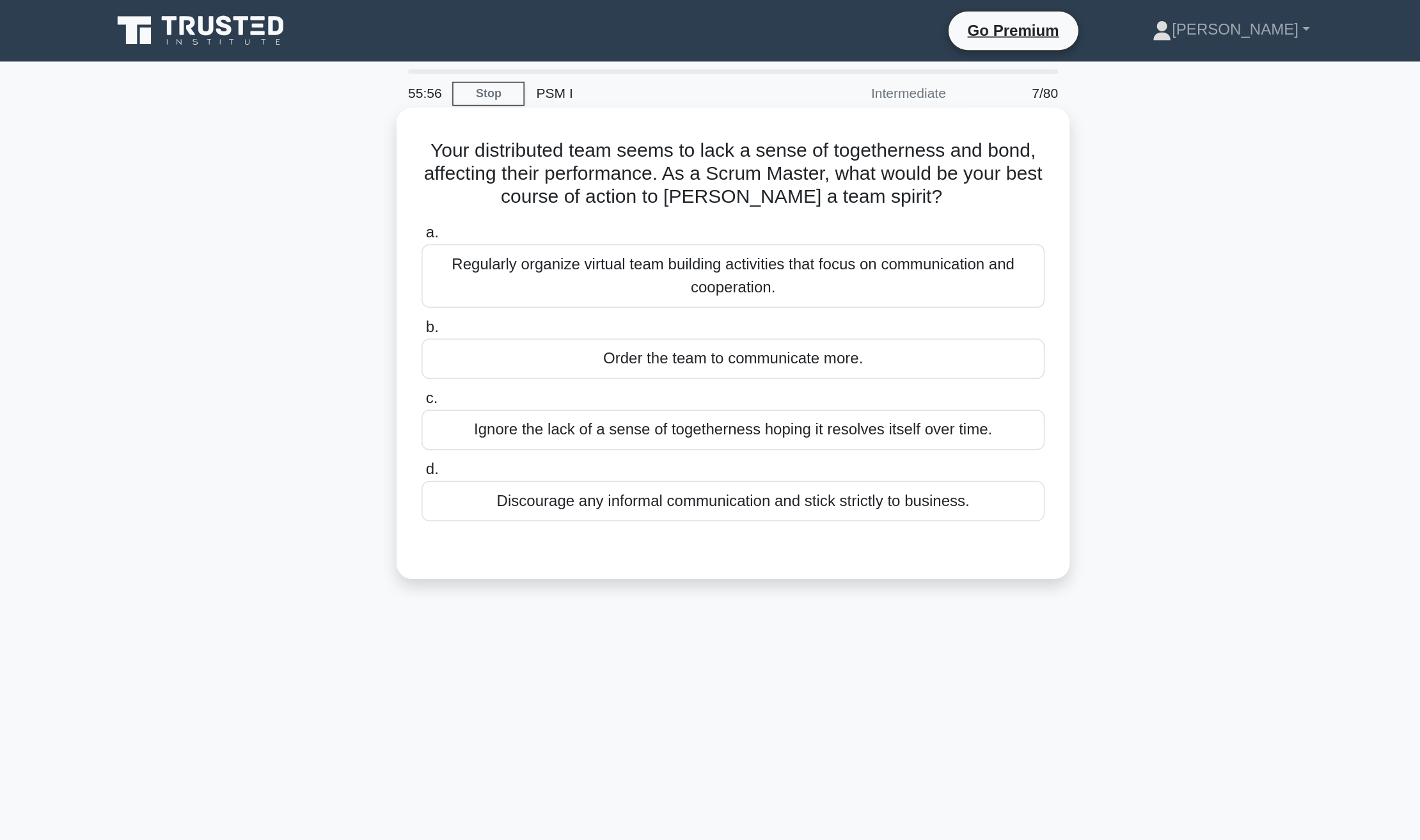
click at [714, 240] on div "Order the team to communicate more." at bounding box center [710, 239] width 415 height 27
click at [503, 222] on input "b. Order the team to communicate more." at bounding box center [503, 218] width 0 height 8
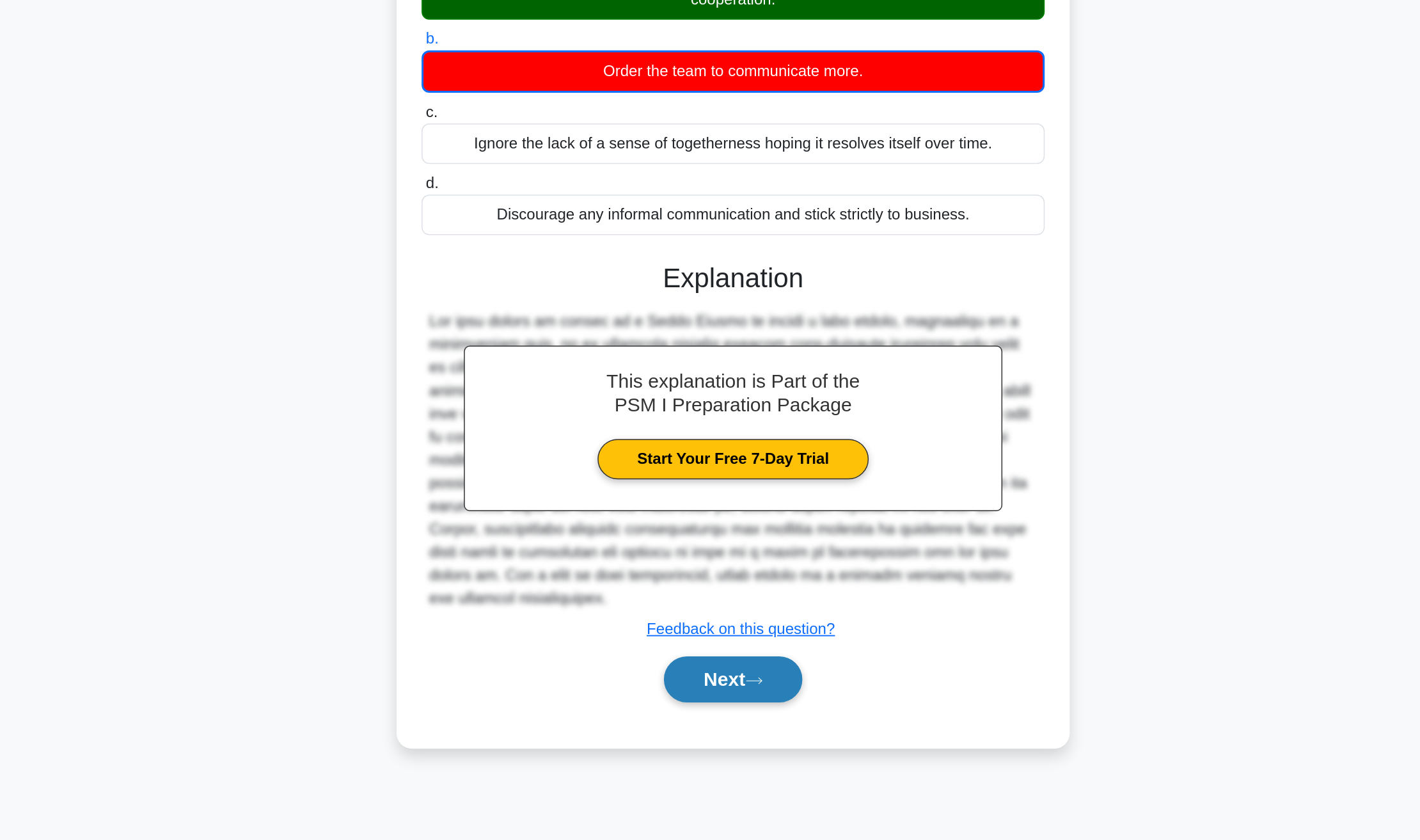
click at [721, 642] on button "Next" at bounding box center [710, 644] width 92 height 31
